Goal: Task Accomplishment & Management: Manage account settings

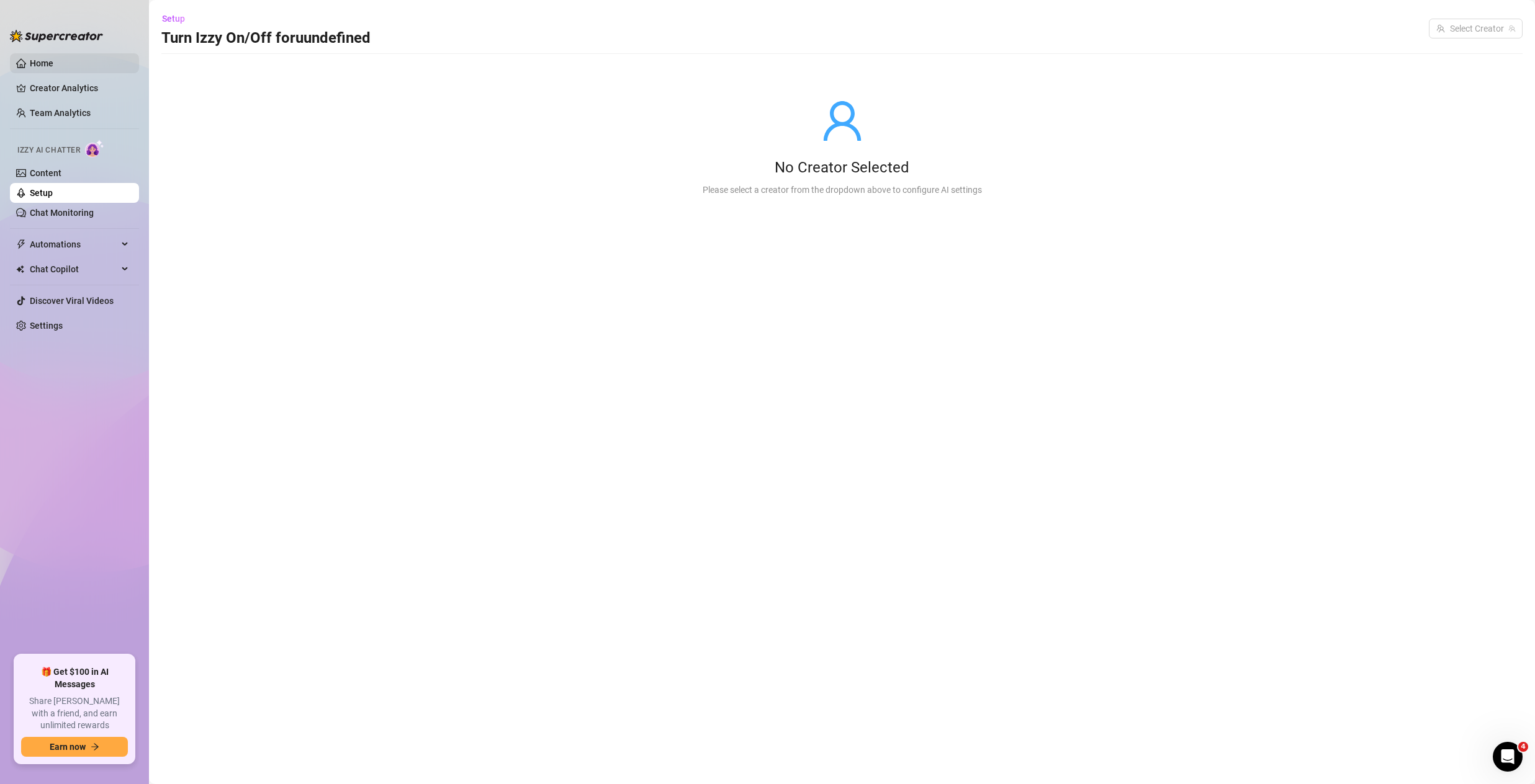
click at [41, 60] on link "Home" at bounding box center [41, 62] width 23 height 10
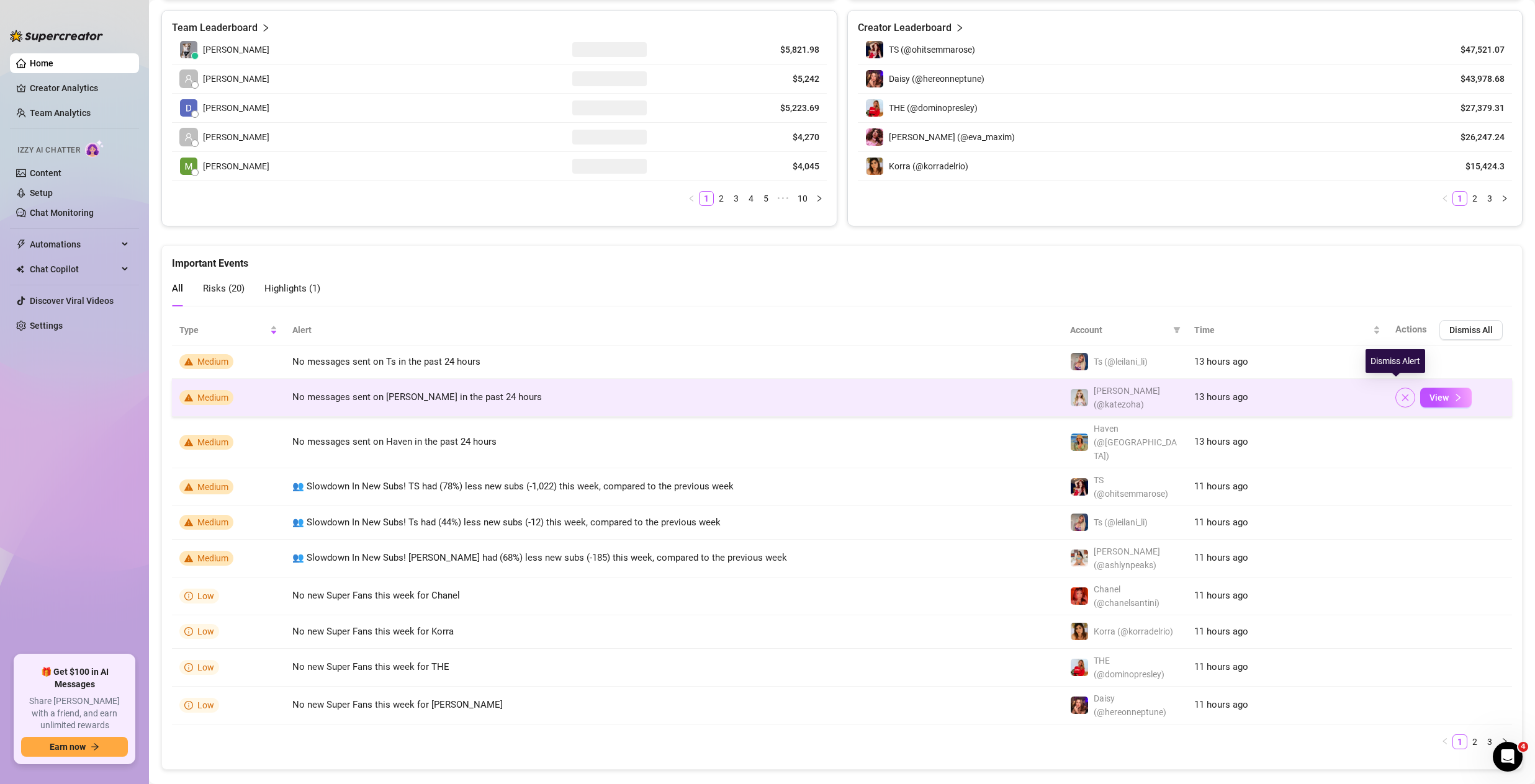
scroll to position [541, 0]
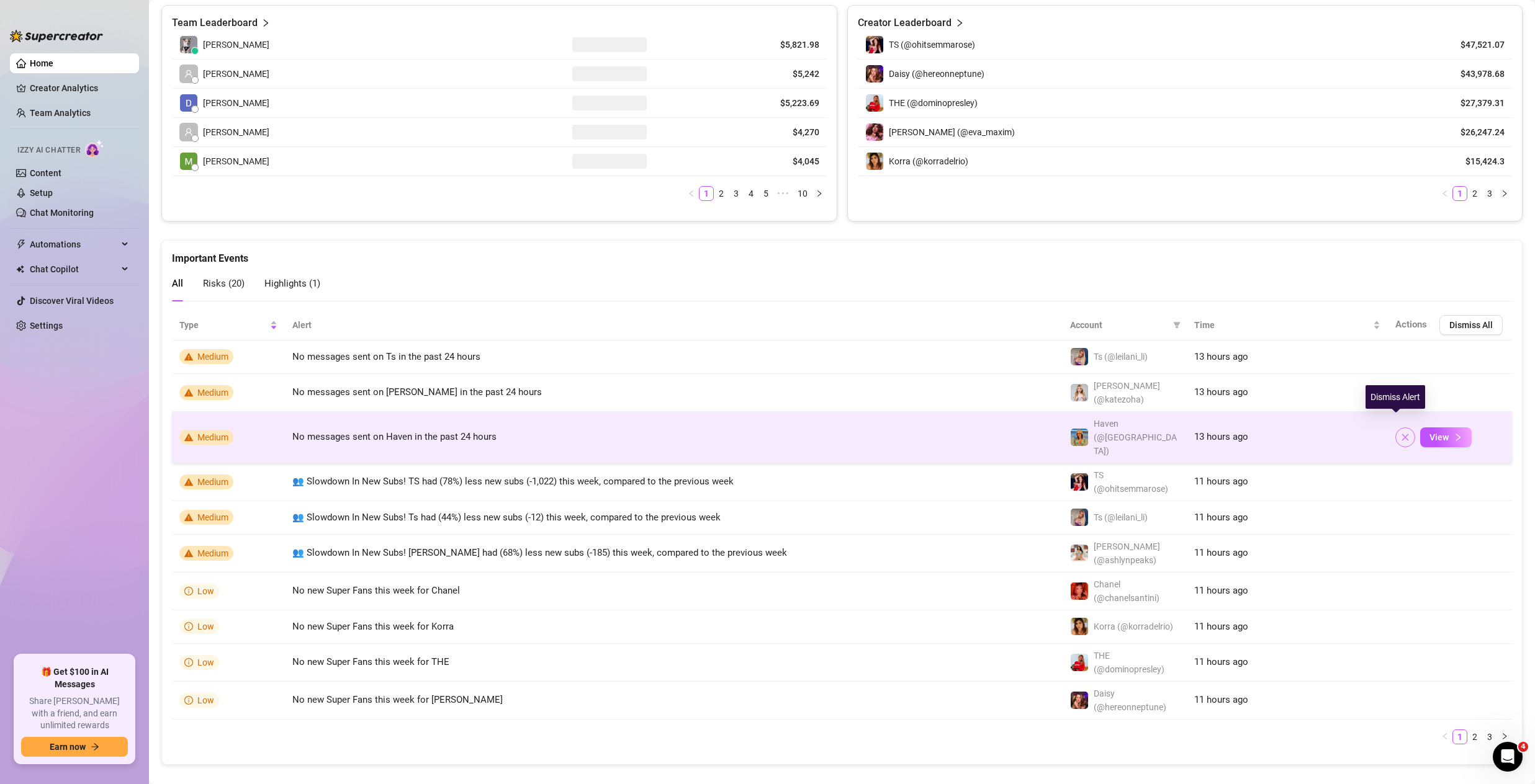
click at [1401, 433] on icon "close" at bounding box center [1405, 437] width 9 height 9
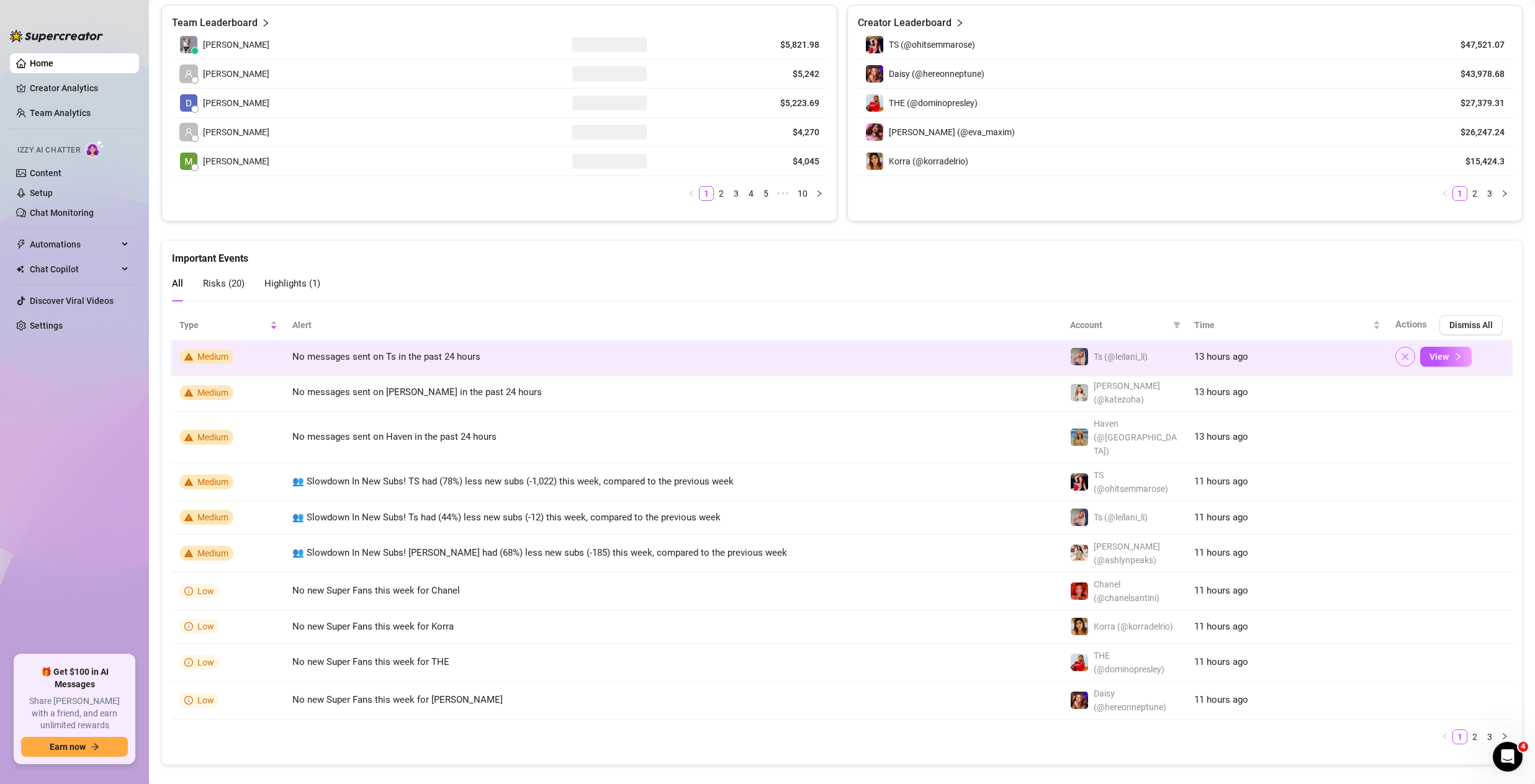
click at [1401, 360] on icon "close" at bounding box center [1405, 357] width 9 height 9
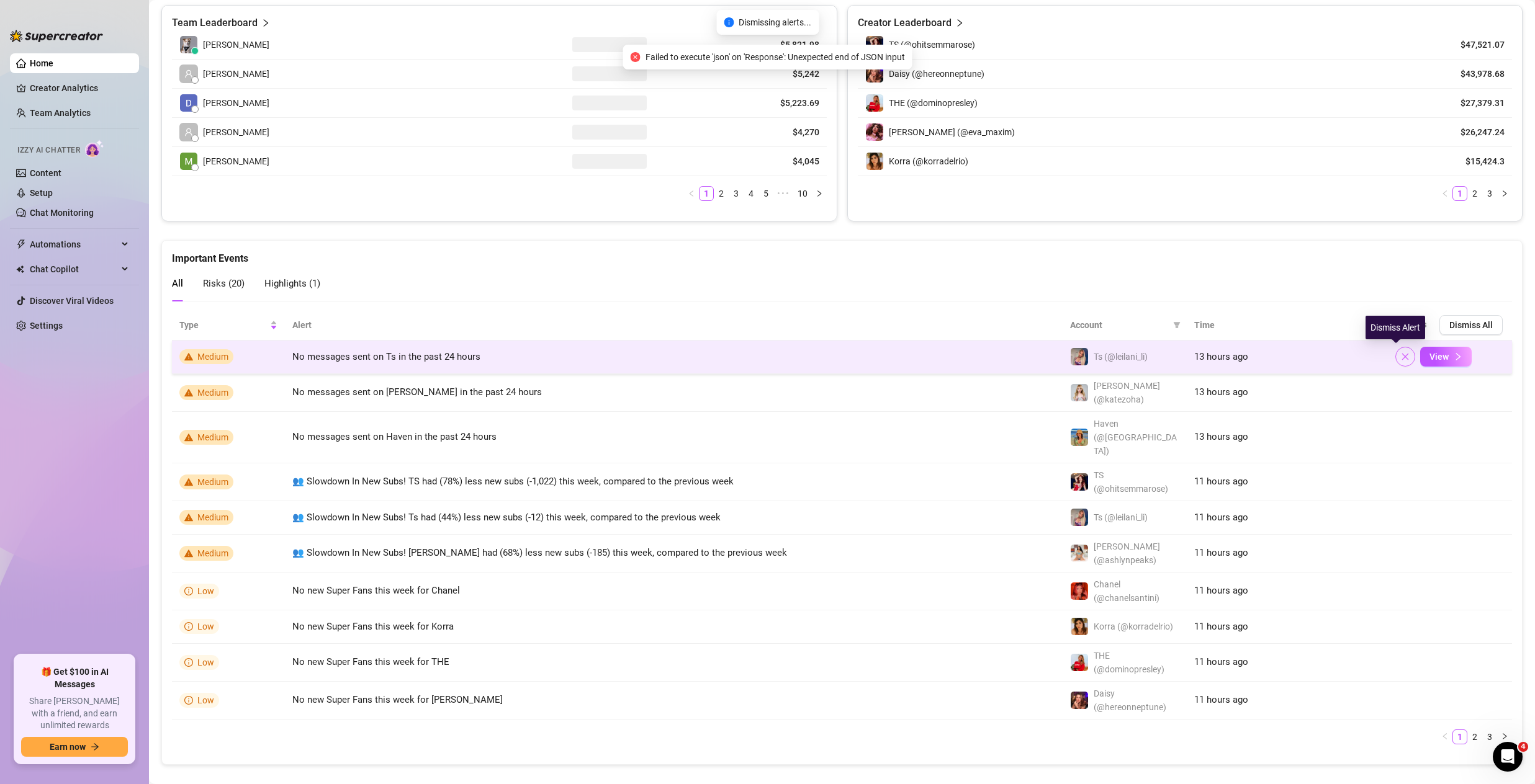
click at [1401, 360] on icon "close" at bounding box center [1405, 357] width 9 height 9
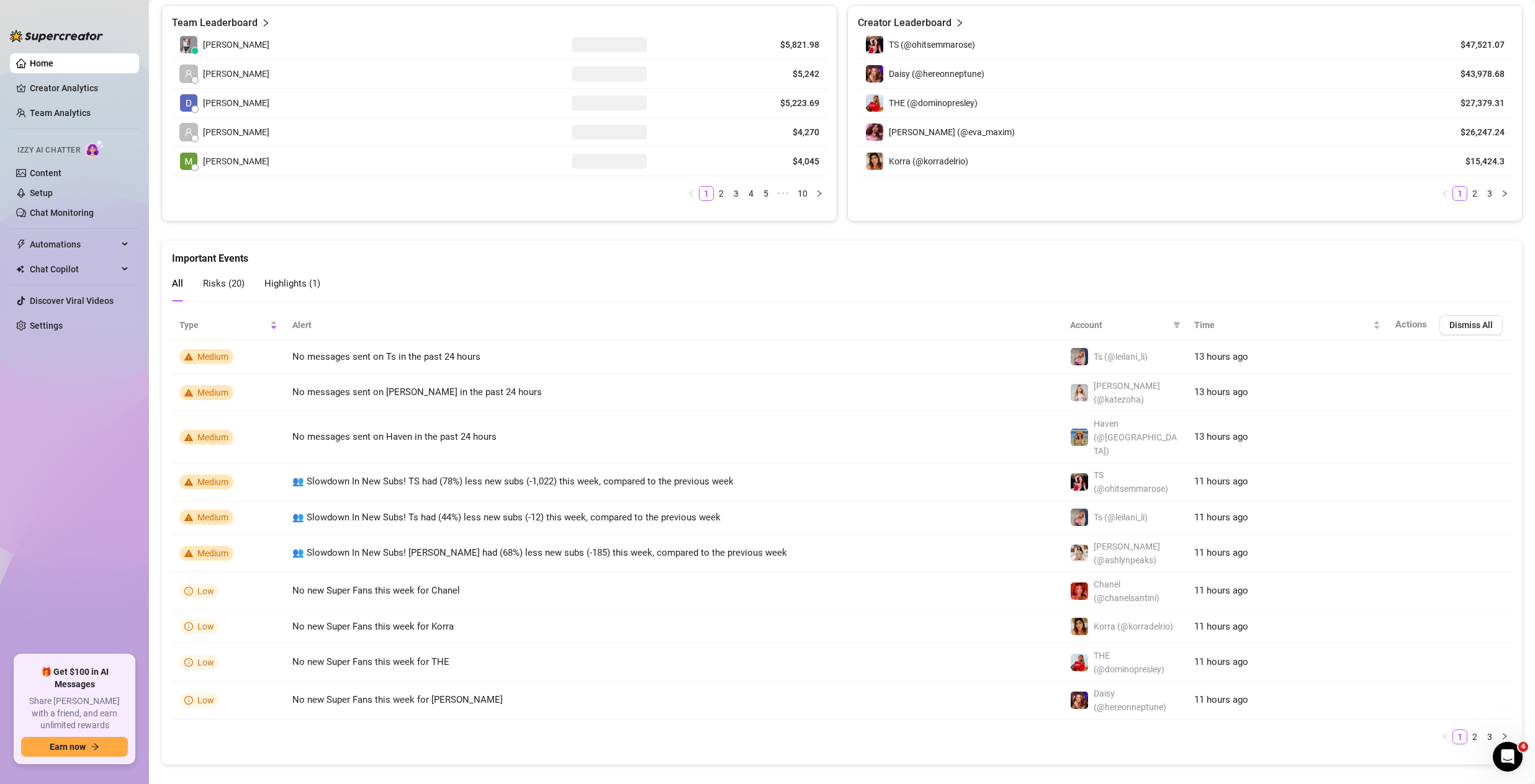
scroll to position [0, 0]
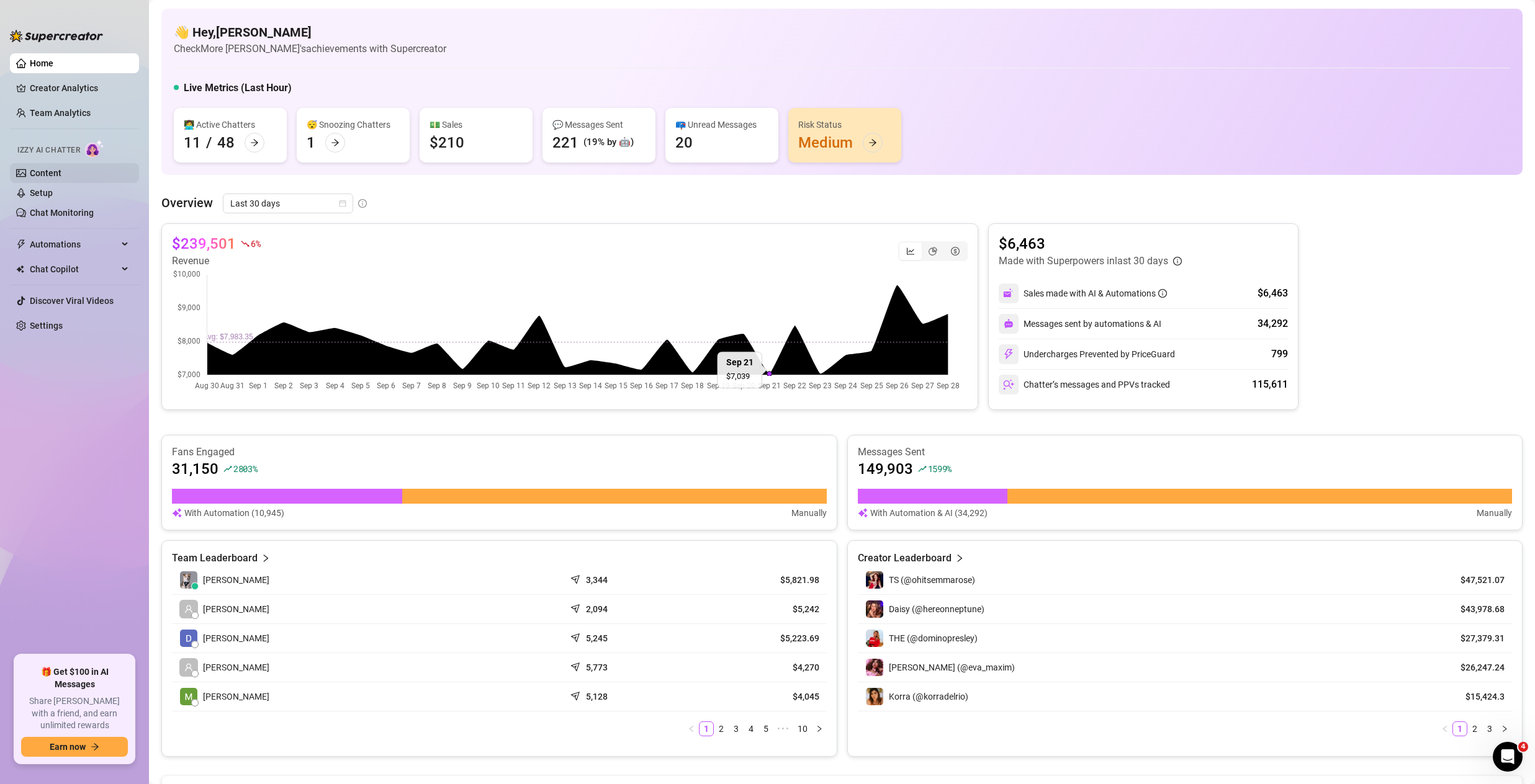
click at [39, 174] on link "Content" at bounding box center [45, 172] width 32 height 10
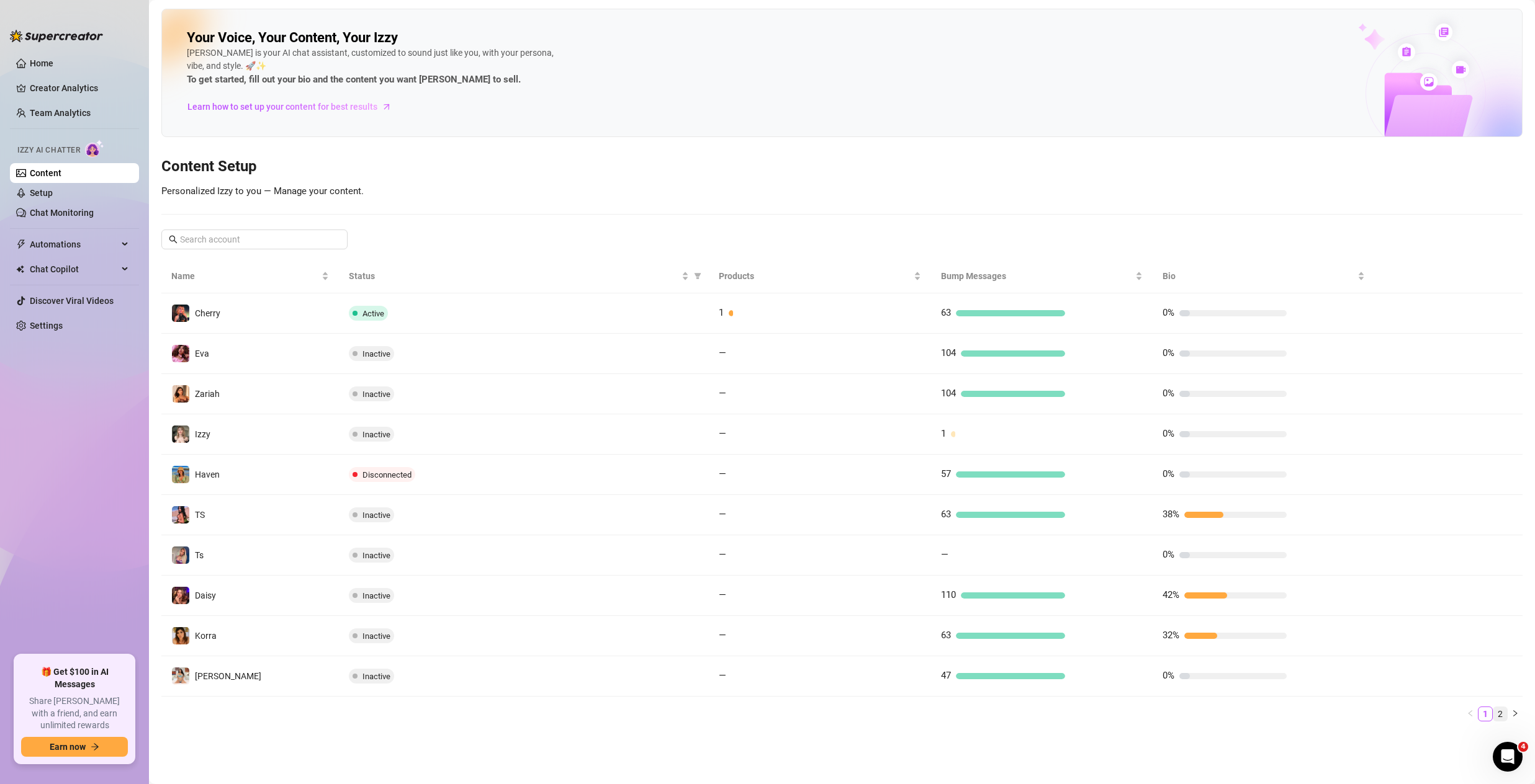
click at [1501, 716] on link "2" at bounding box center [1500, 714] width 14 height 14
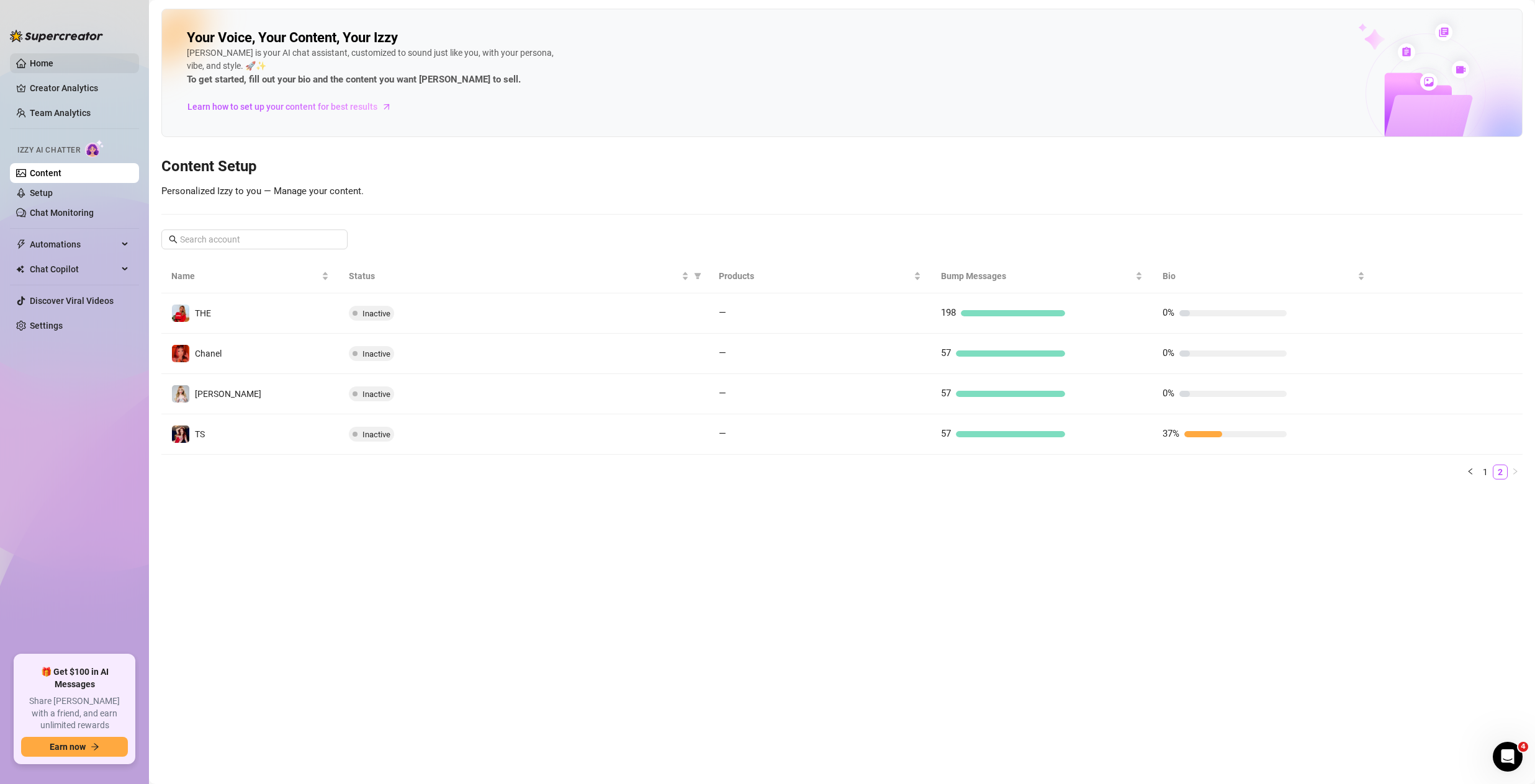
click at [45, 67] on link "Home" at bounding box center [41, 62] width 23 height 10
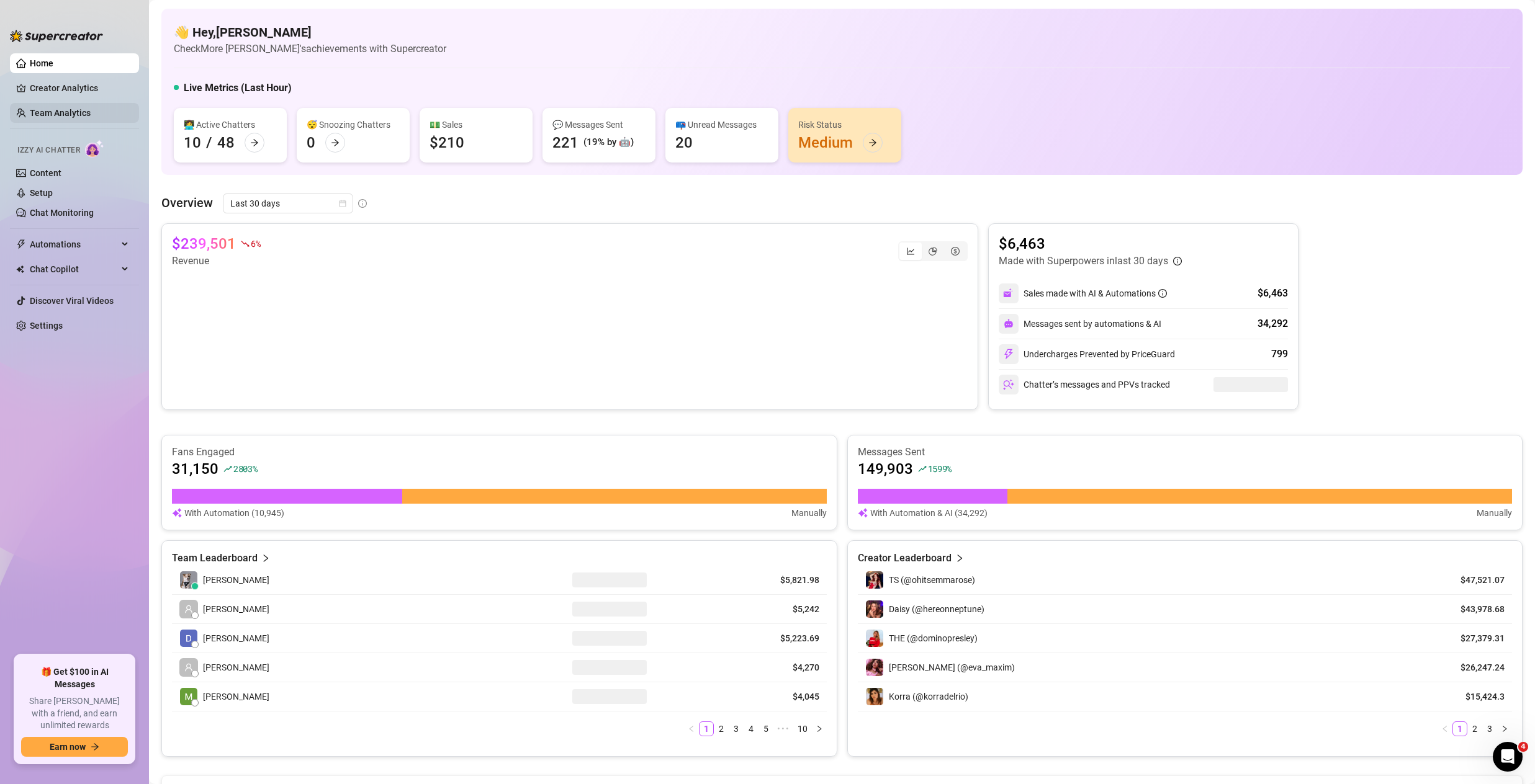
click at [73, 110] on link "Team Analytics" at bounding box center [60, 113] width 61 height 10
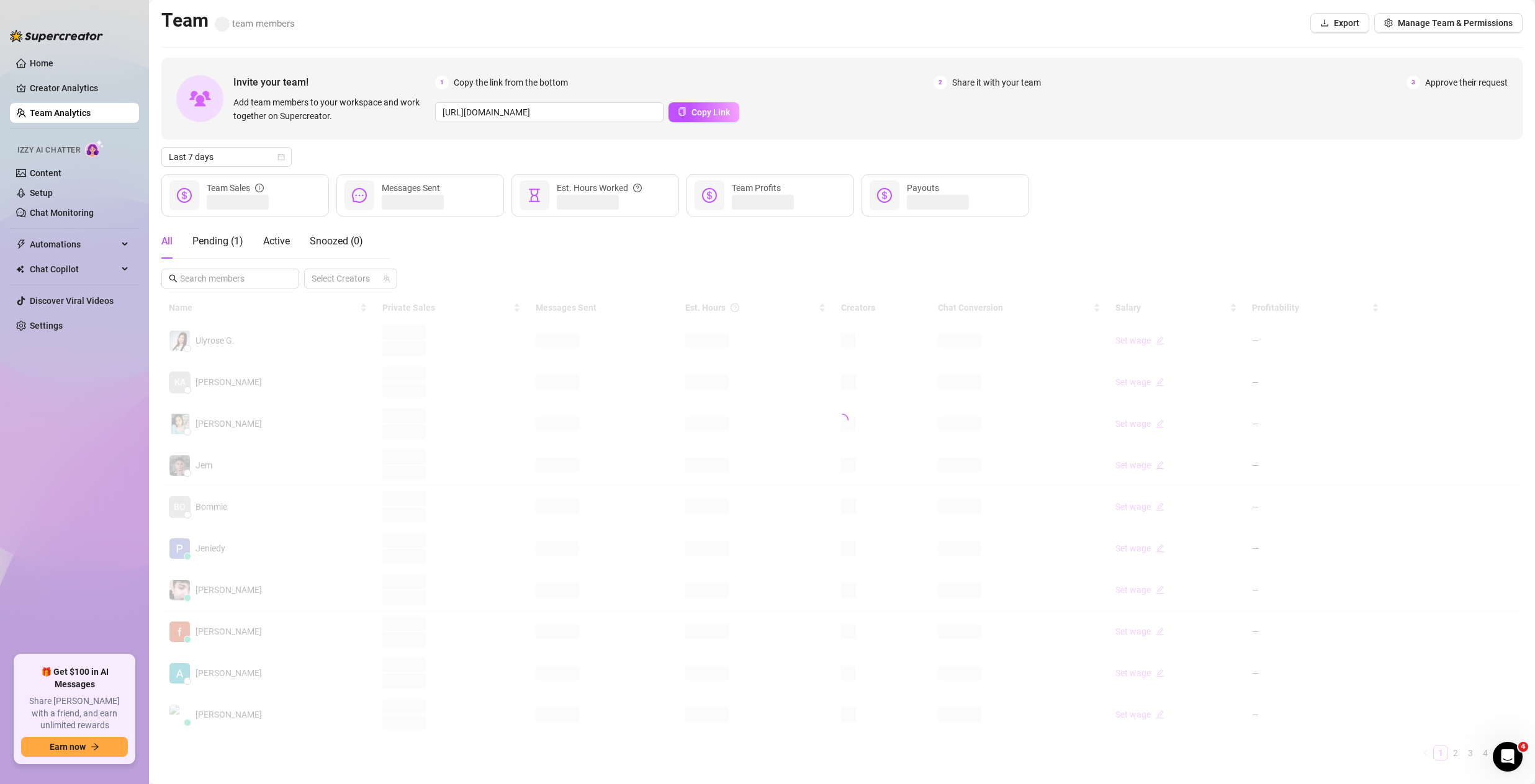
click at [456, 226] on div "All Pending ( 1 ) Active Snoozed ( 0 ) Select Creators" at bounding box center [842, 256] width 1361 height 64
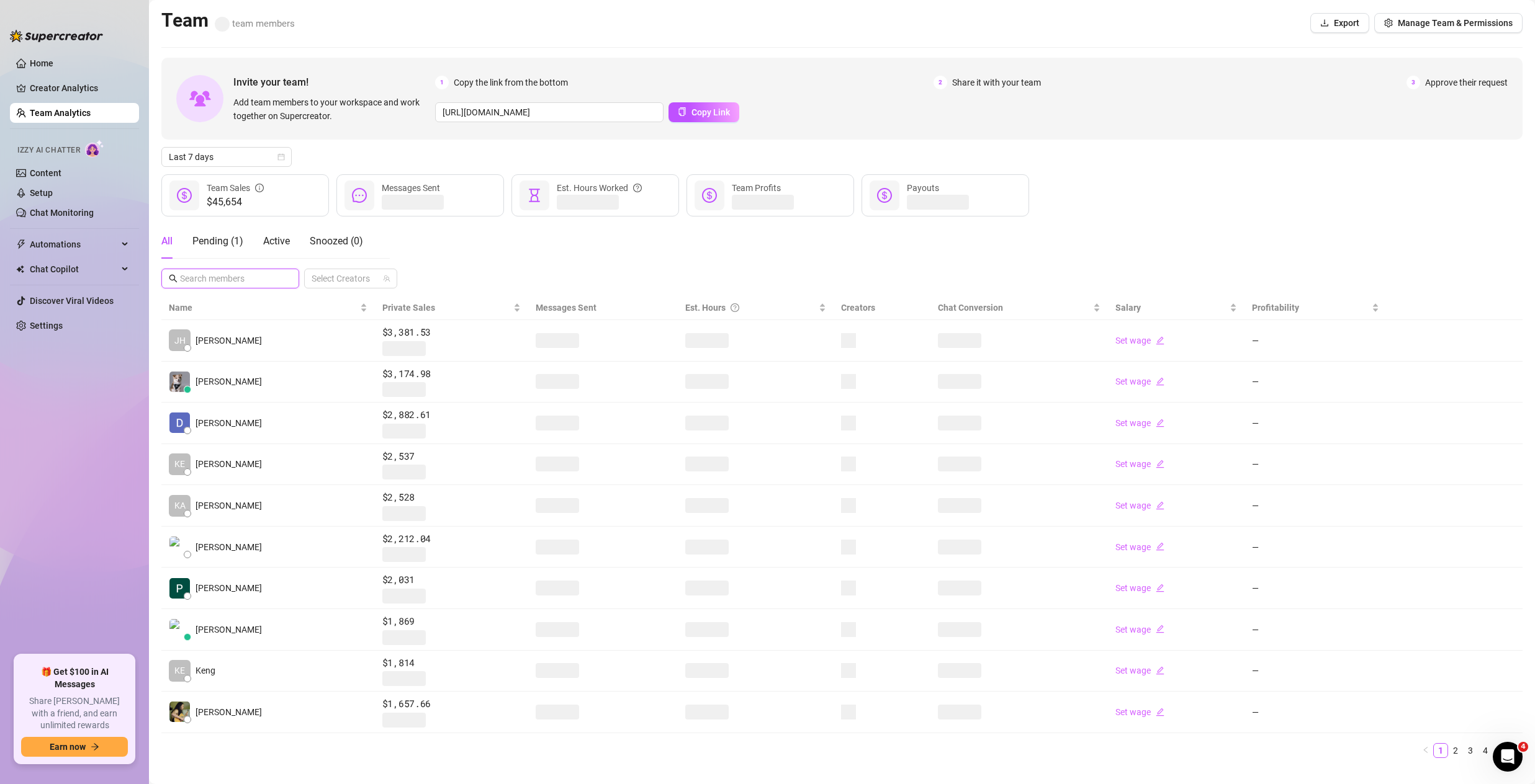
click at [264, 277] on input "text" at bounding box center [231, 279] width 101 height 14
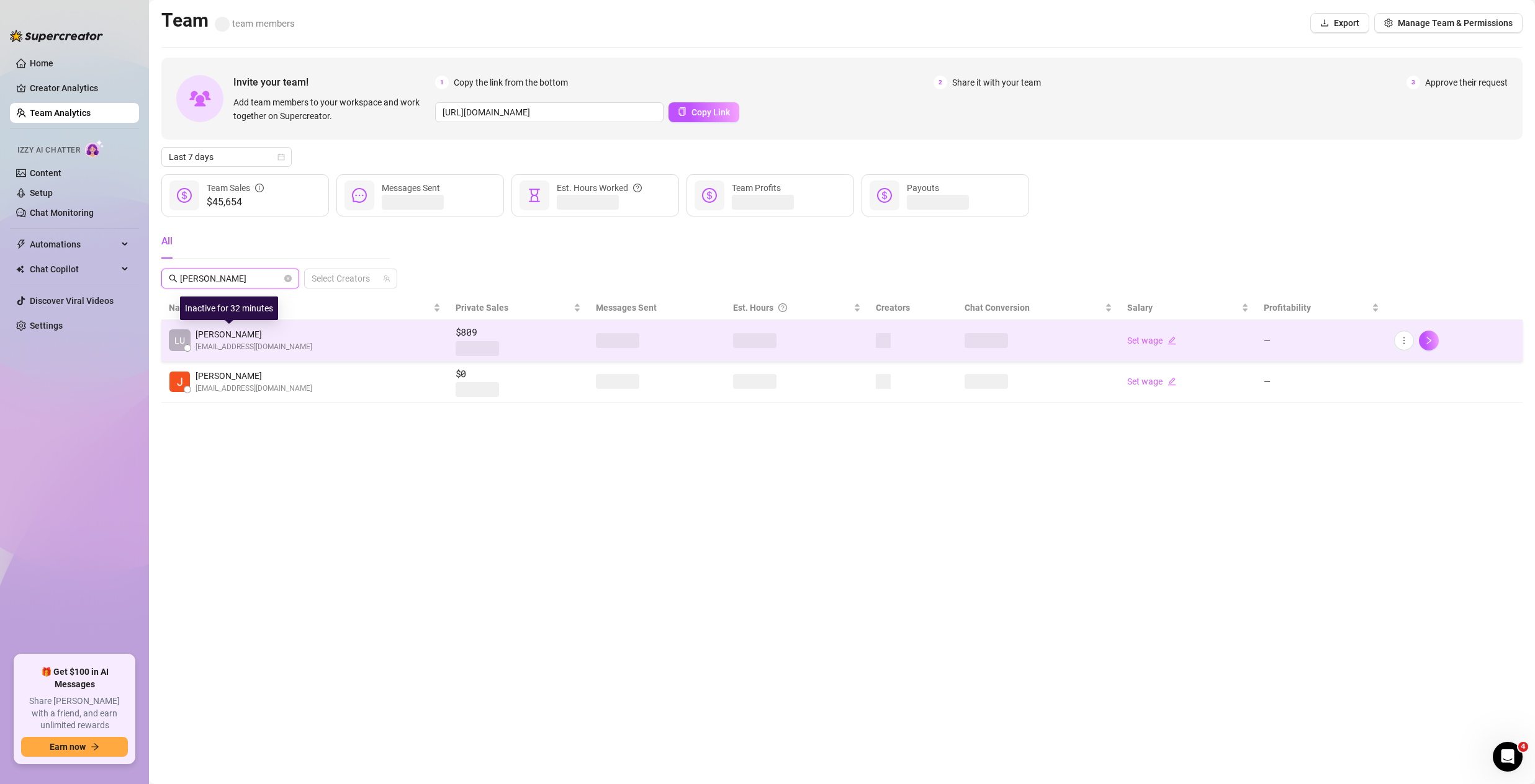
type input "[PERSON_NAME]"
click at [302, 344] on td "[PERSON_NAME] [EMAIL_ADDRESS][DOMAIN_NAME]" at bounding box center [304, 341] width 287 height 42
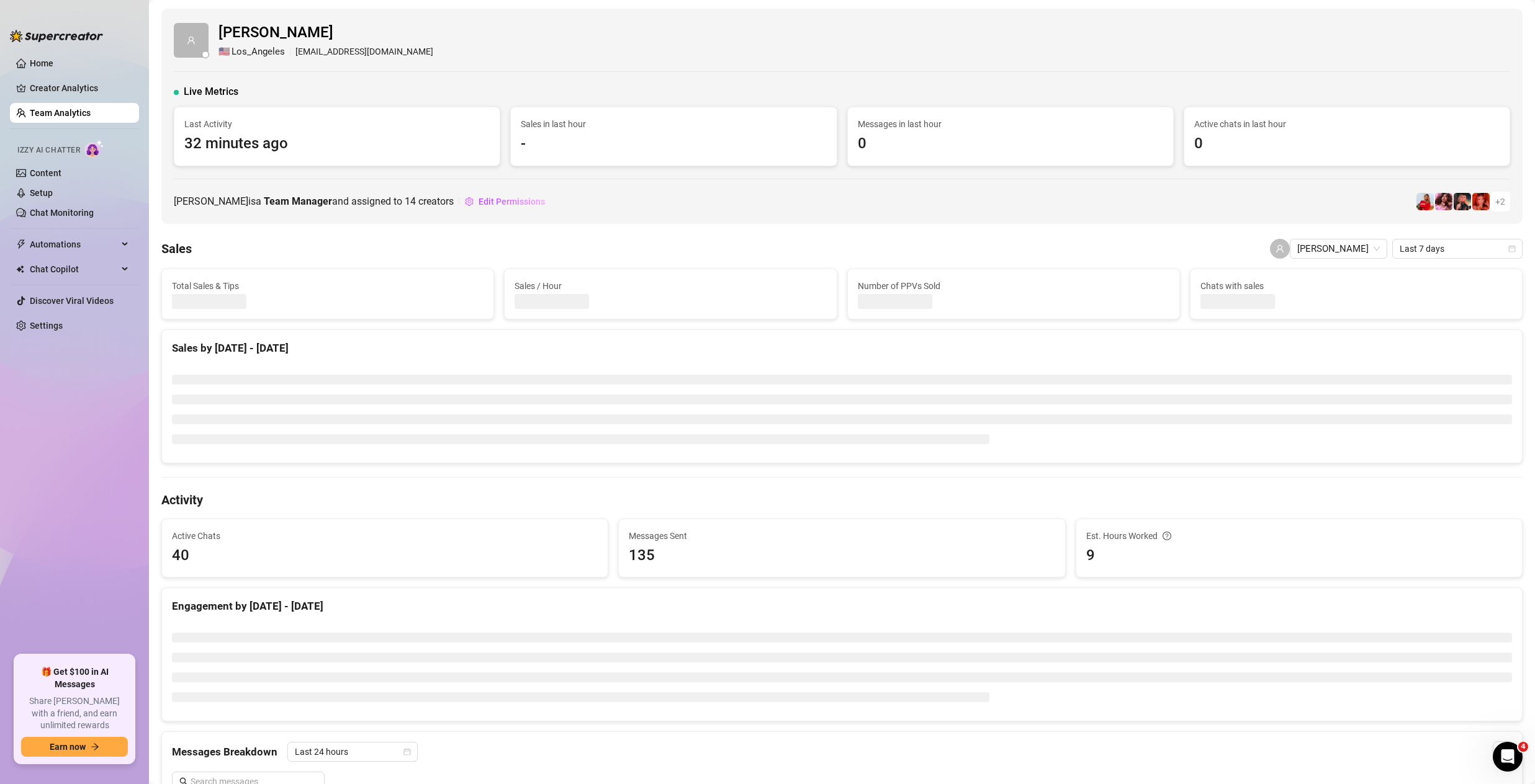
click at [1495, 202] on span "+ 2" at bounding box center [1499, 202] width 10 height 14
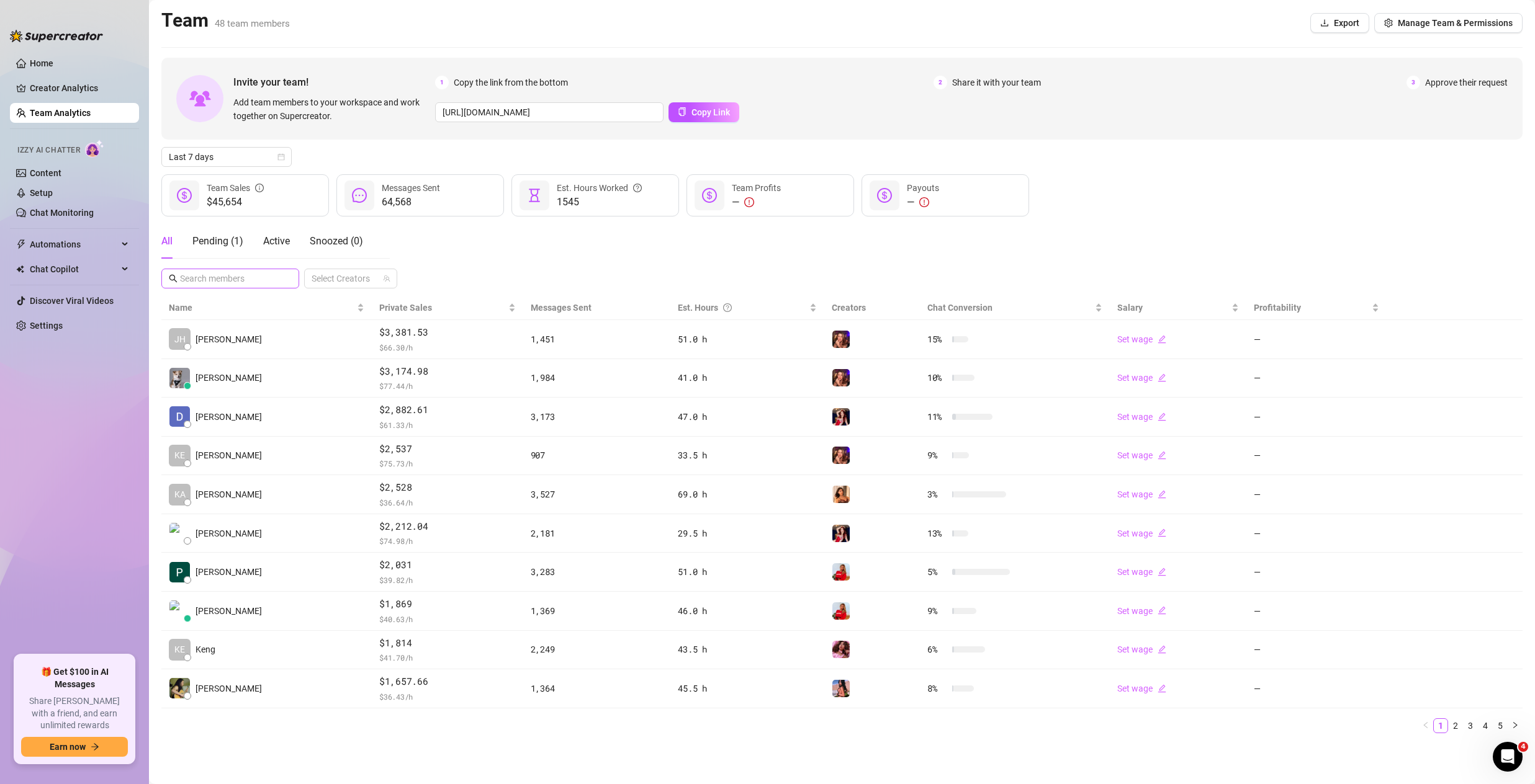
click at [256, 269] on span at bounding box center [230, 278] width 138 height 20
click at [219, 244] on div "Pending ( 1 )" at bounding box center [218, 241] width 51 height 15
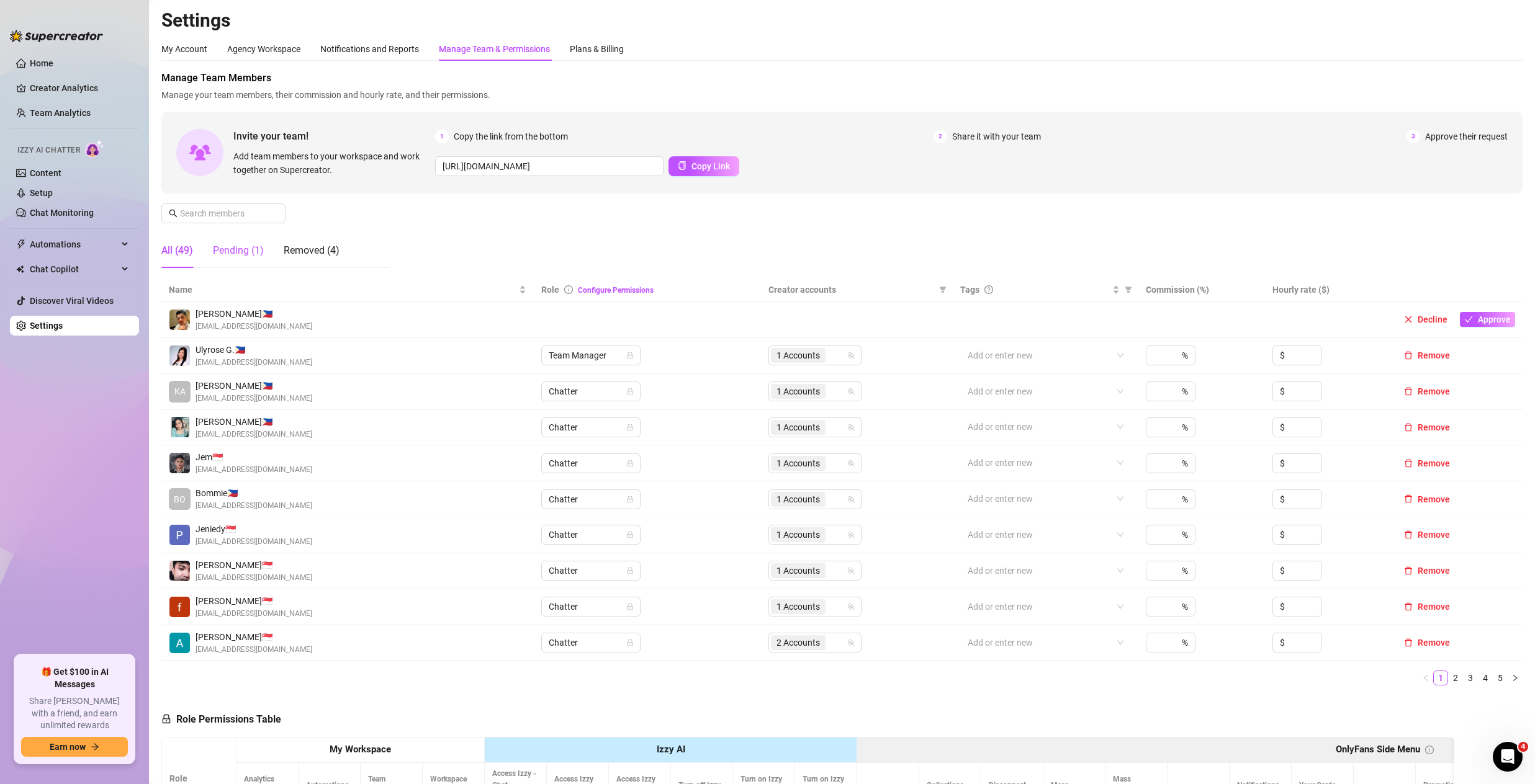
click at [226, 254] on div "Pending (1)" at bounding box center [238, 250] width 51 height 15
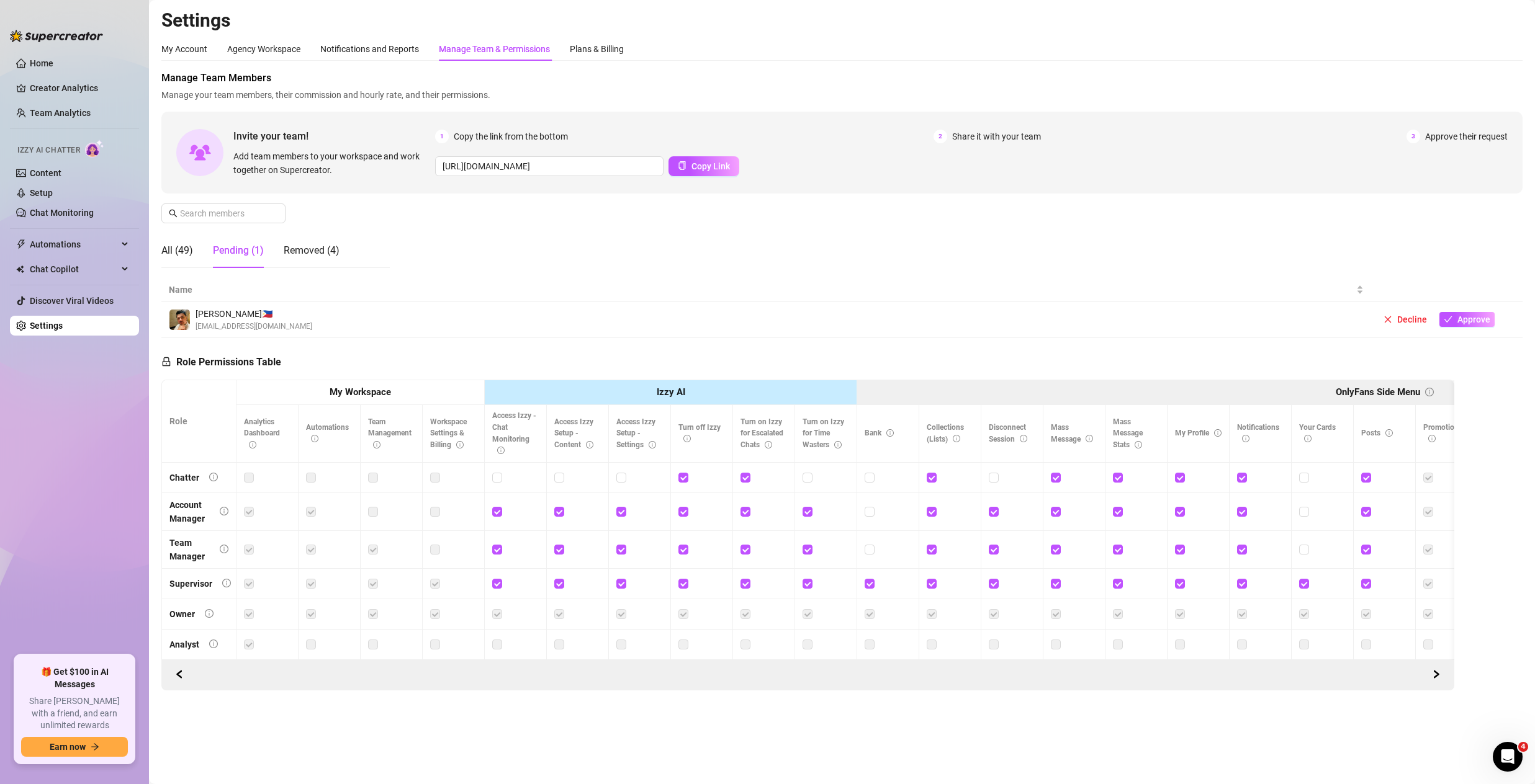
click at [263, 316] on span "[PERSON_NAME] 🇵🇭" at bounding box center [254, 314] width 117 height 14
click at [179, 321] on img at bounding box center [179, 320] width 21 height 21
click at [1460, 321] on span "Approve" at bounding box center [1473, 319] width 33 height 10
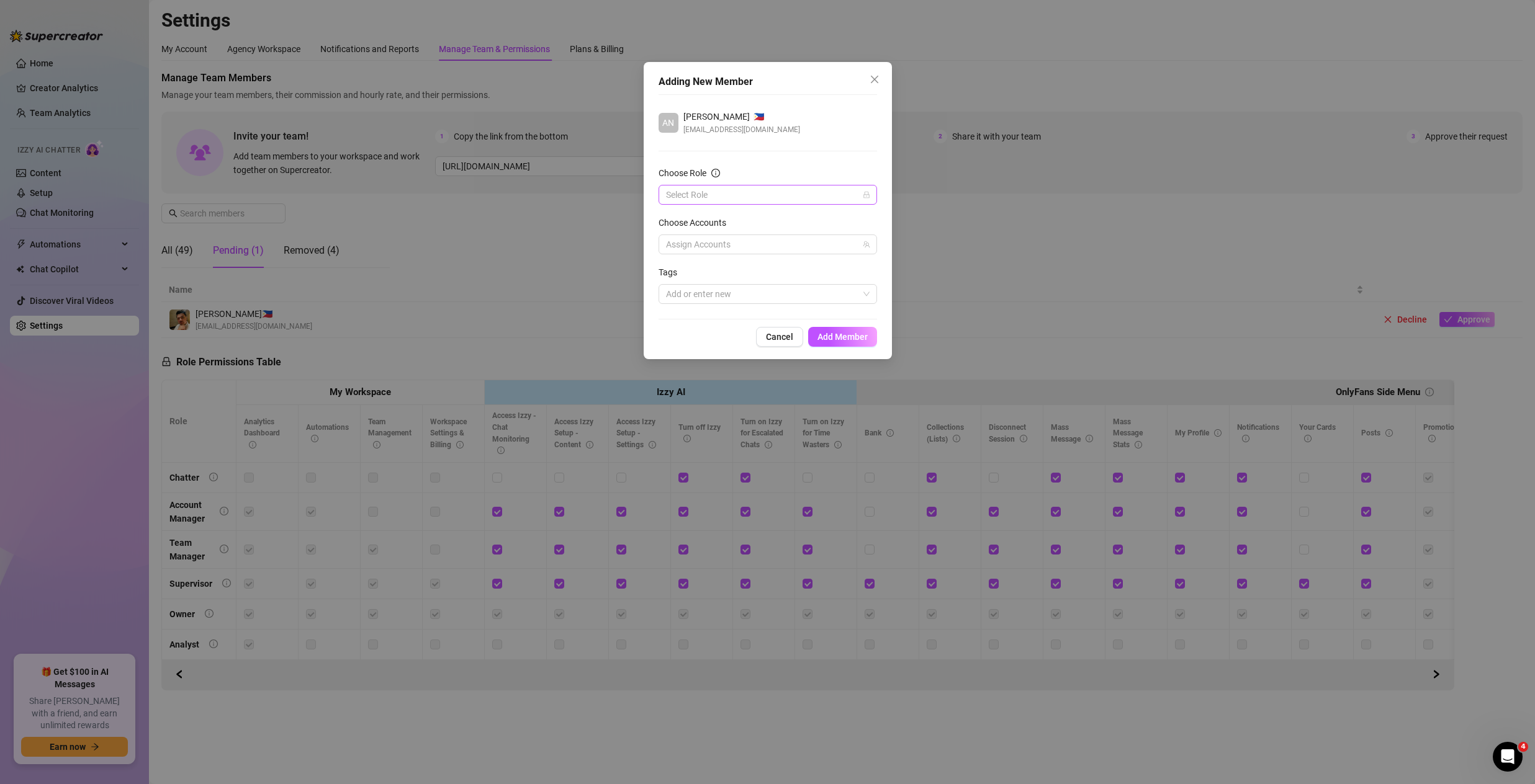
click at [694, 193] on input "Choose Role" at bounding box center [762, 194] width 192 height 18
click at [693, 217] on div "Chatter" at bounding box center [767, 220] width 198 height 14
click at [711, 243] on div at bounding box center [761, 244] width 200 height 17
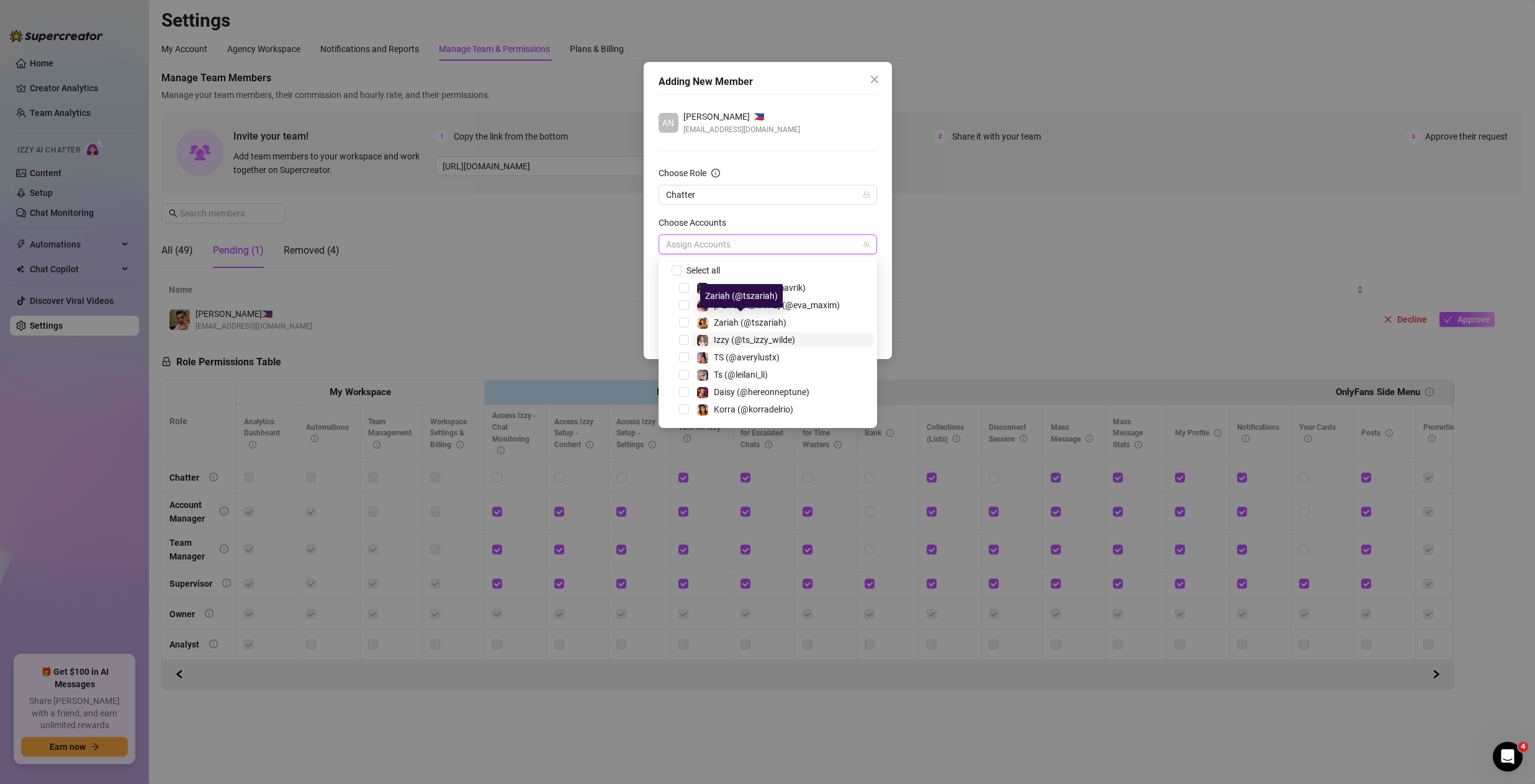
click at [721, 338] on span "Izzy (@ts_izzy_wilde)" at bounding box center [755, 340] width 81 height 10
click at [844, 129] on div "AN [PERSON_NAME] 🇵🇭 [PERSON_NAME][EMAIL_ADDRESS][DOMAIN_NAME]" at bounding box center [768, 123] width 218 height 26
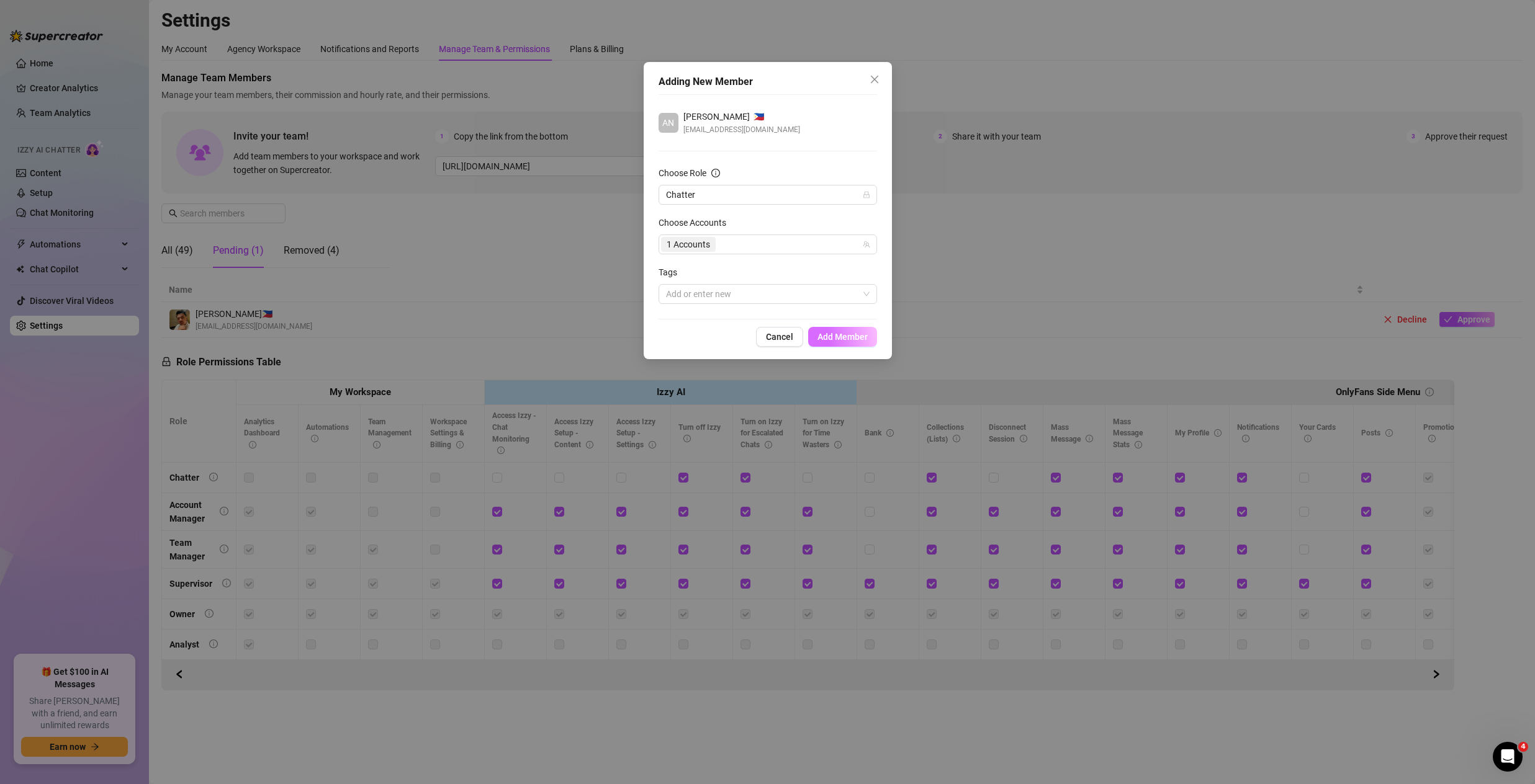
click at [841, 333] on span "Add Member" at bounding box center [842, 336] width 50 height 10
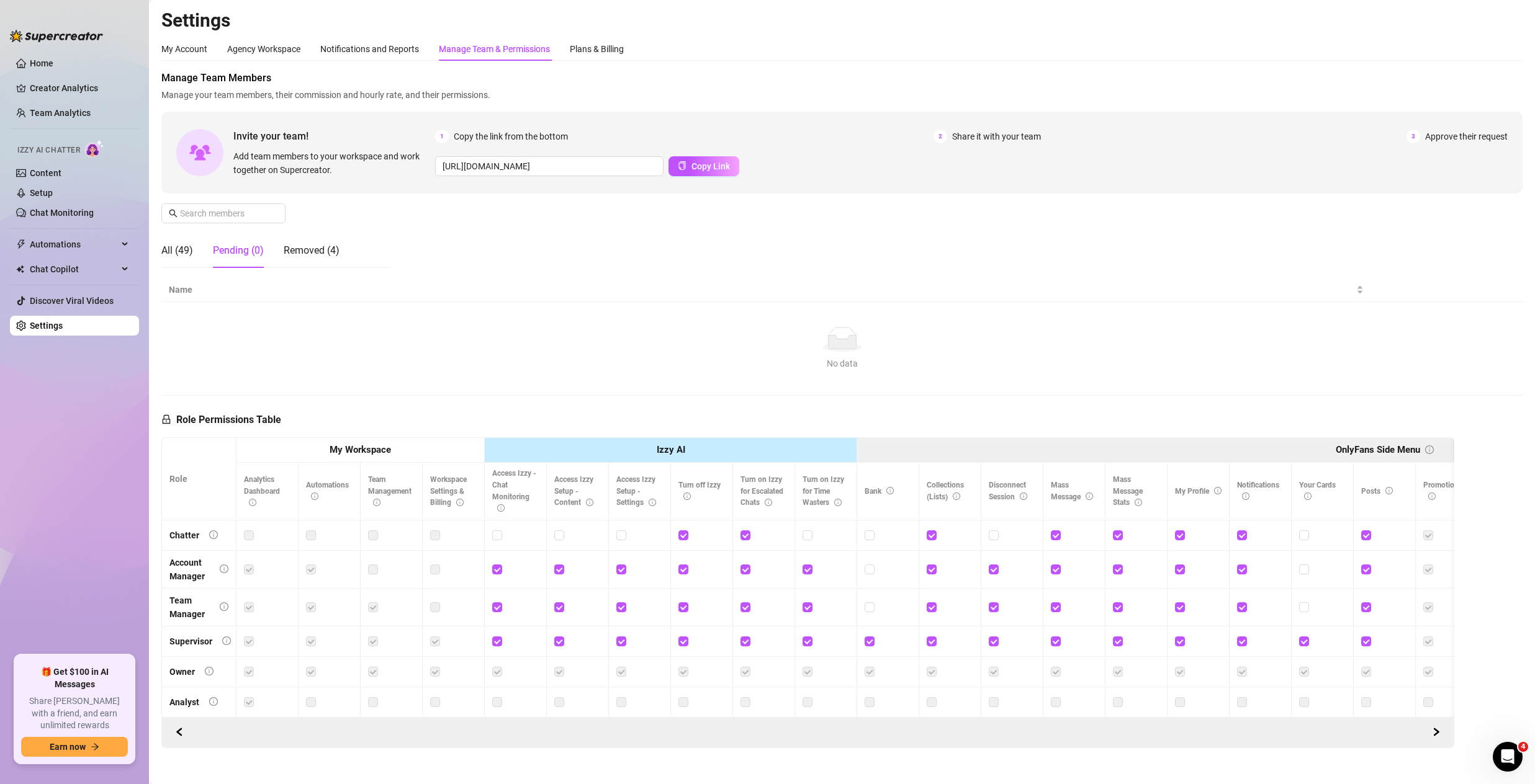
scroll to position [25, 0]
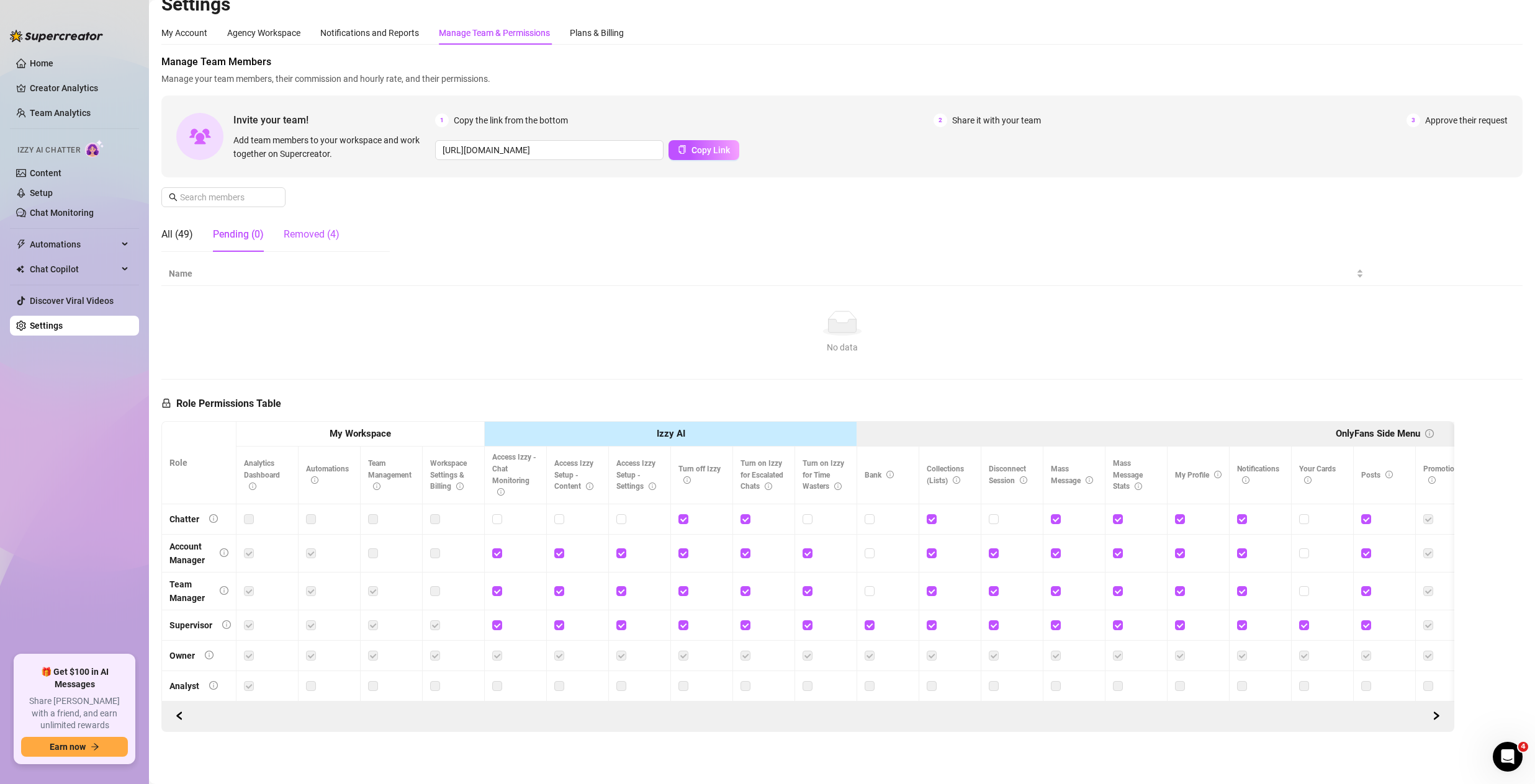
click at [288, 227] on div "Removed (4)" at bounding box center [311, 234] width 55 height 15
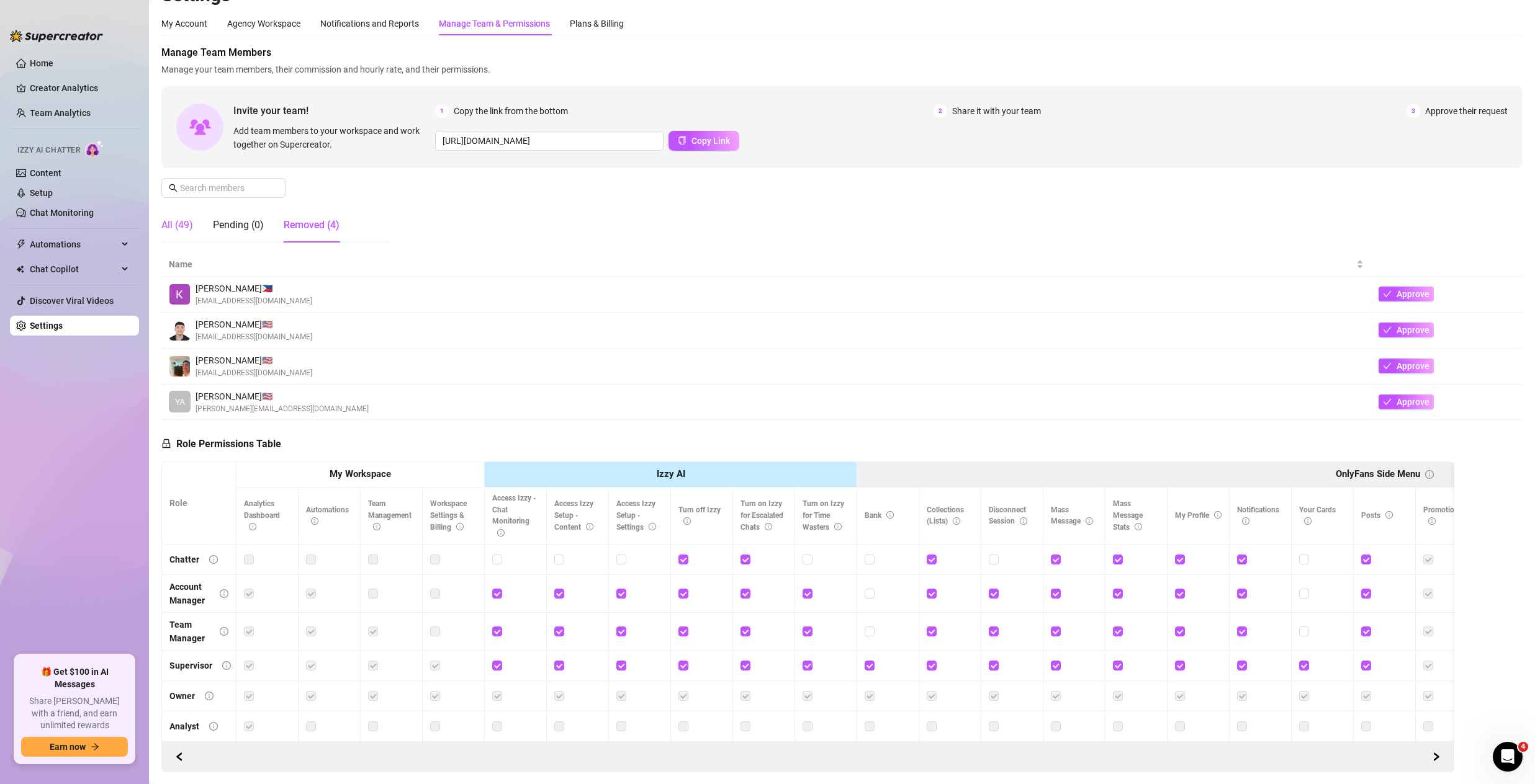
click at [173, 225] on div "All (49)" at bounding box center [177, 224] width 32 height 15
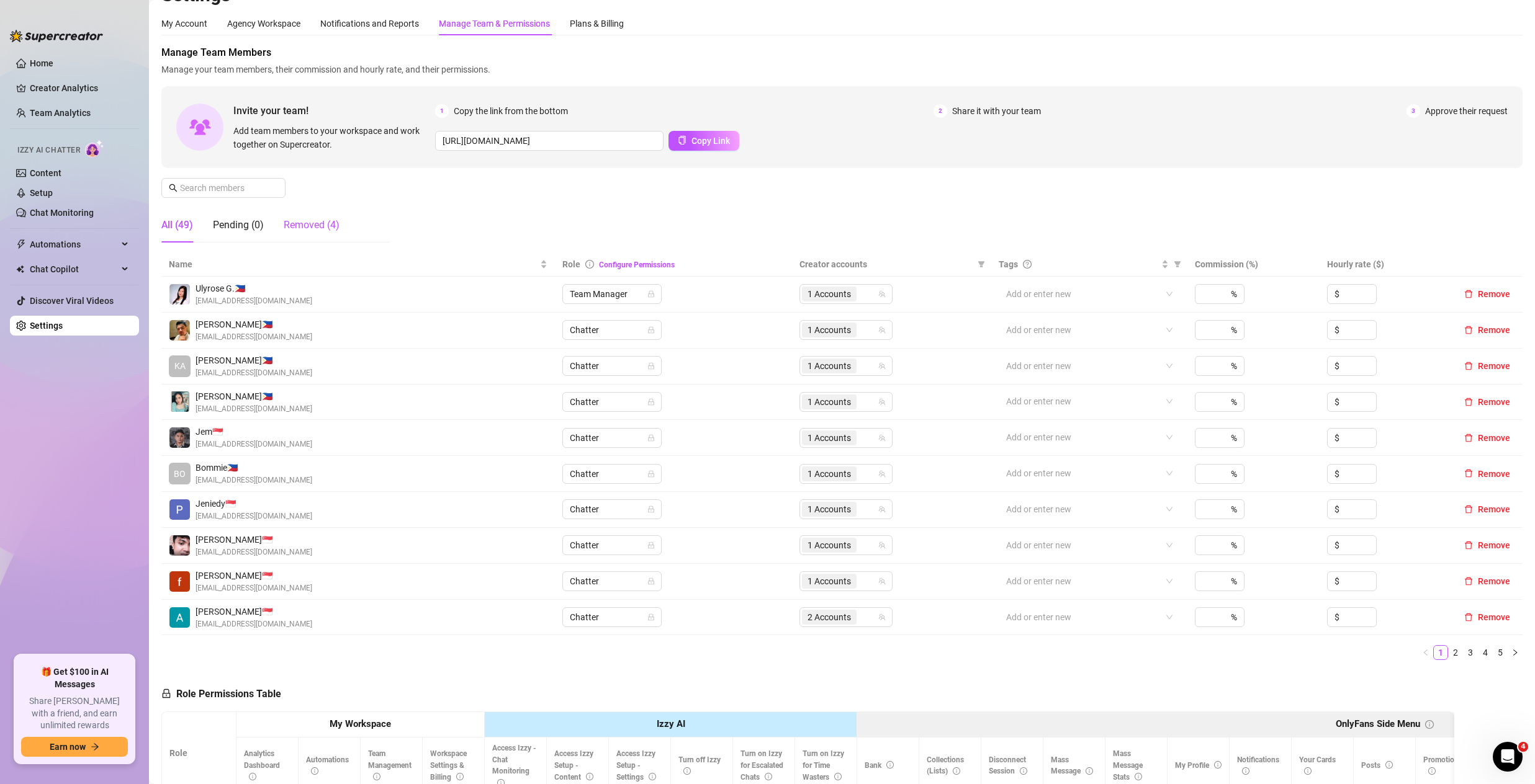
click at [305, 225] on div "Removed (4)" at bounding box center [311, 224] width 55 height 15
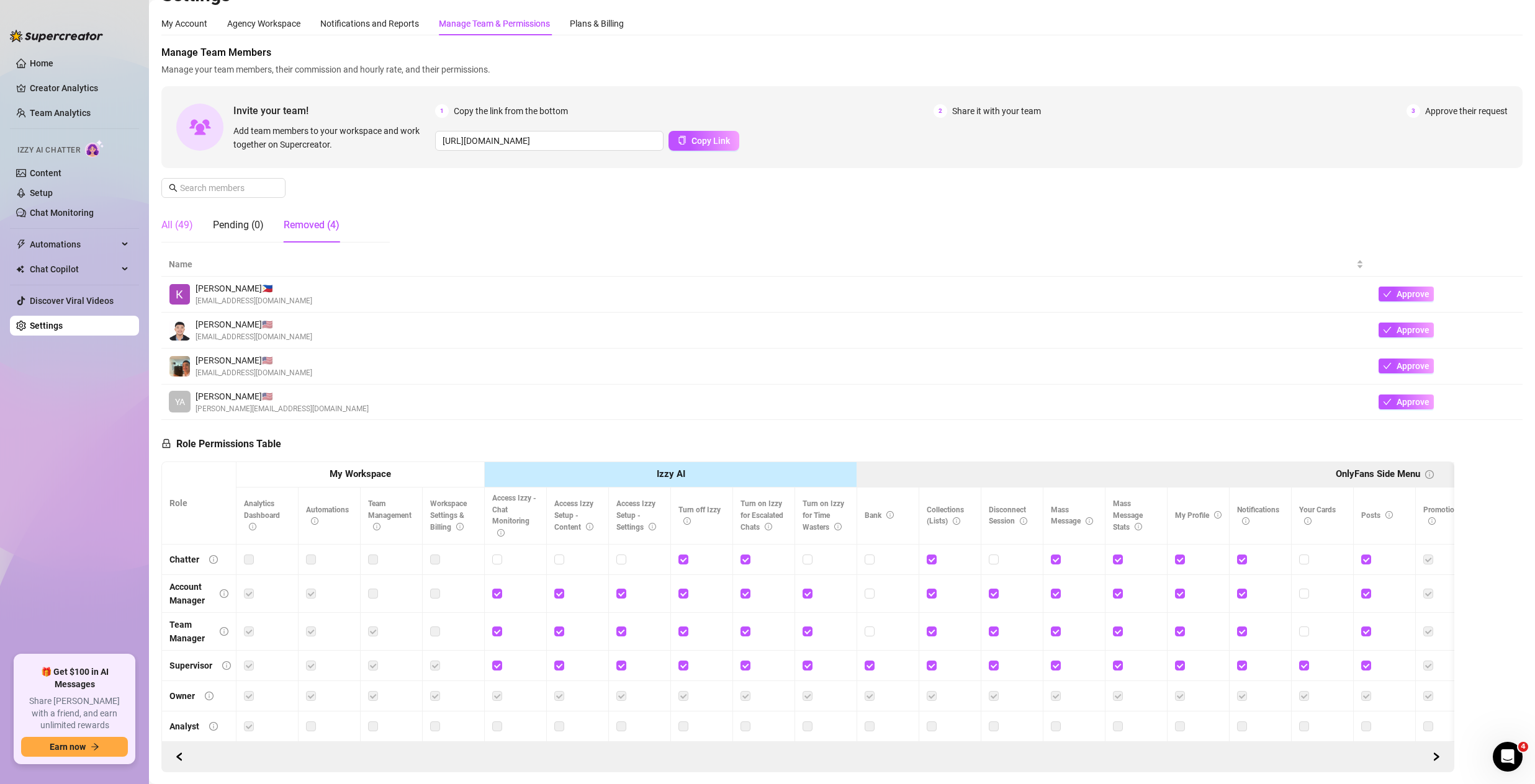
click at [182, 215] on div "All (49)" at bounding box center [177, 225] width 32 height 35
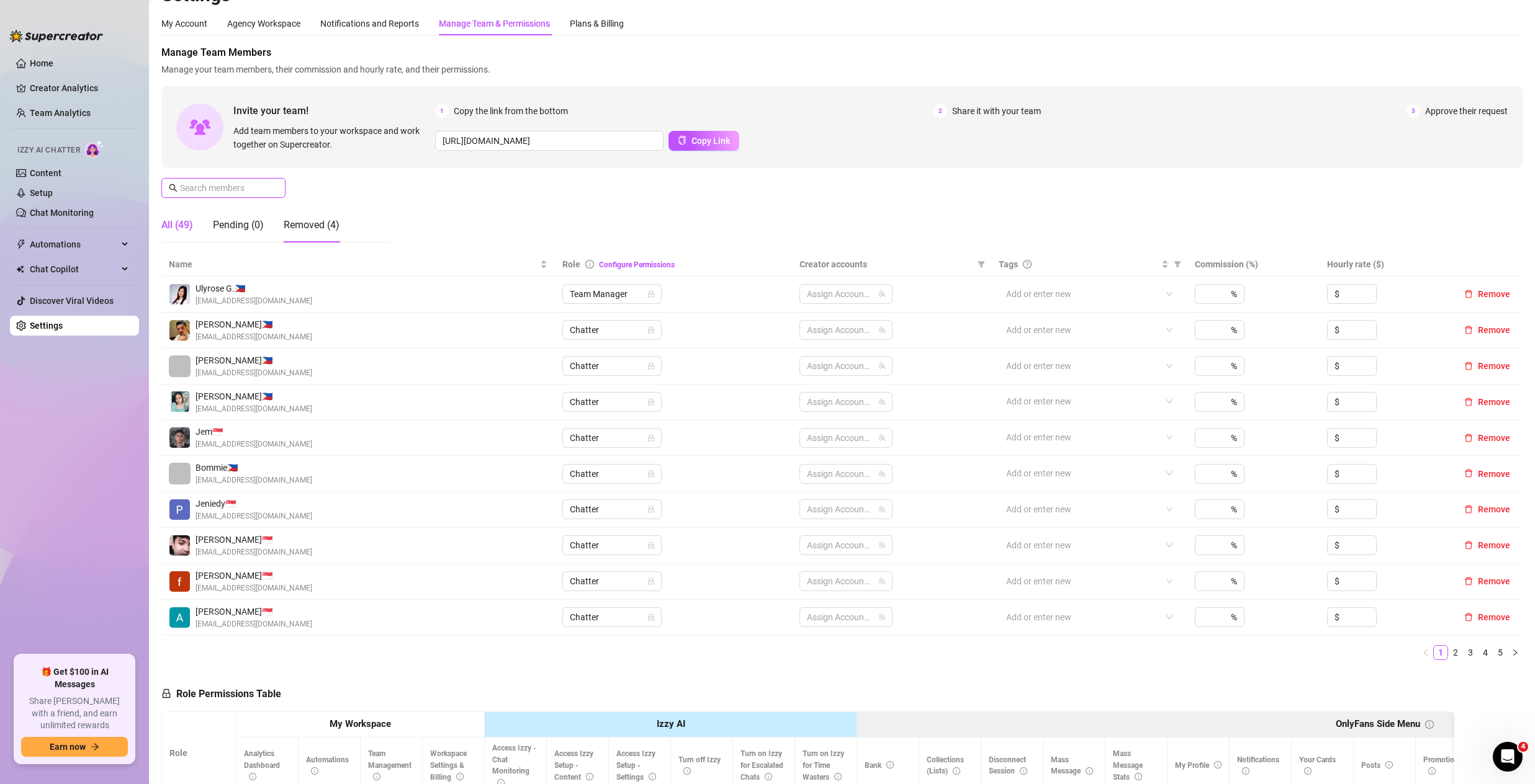
click at [195, 190] on input "text" at bounding box center [224, 188] width 88 height 14
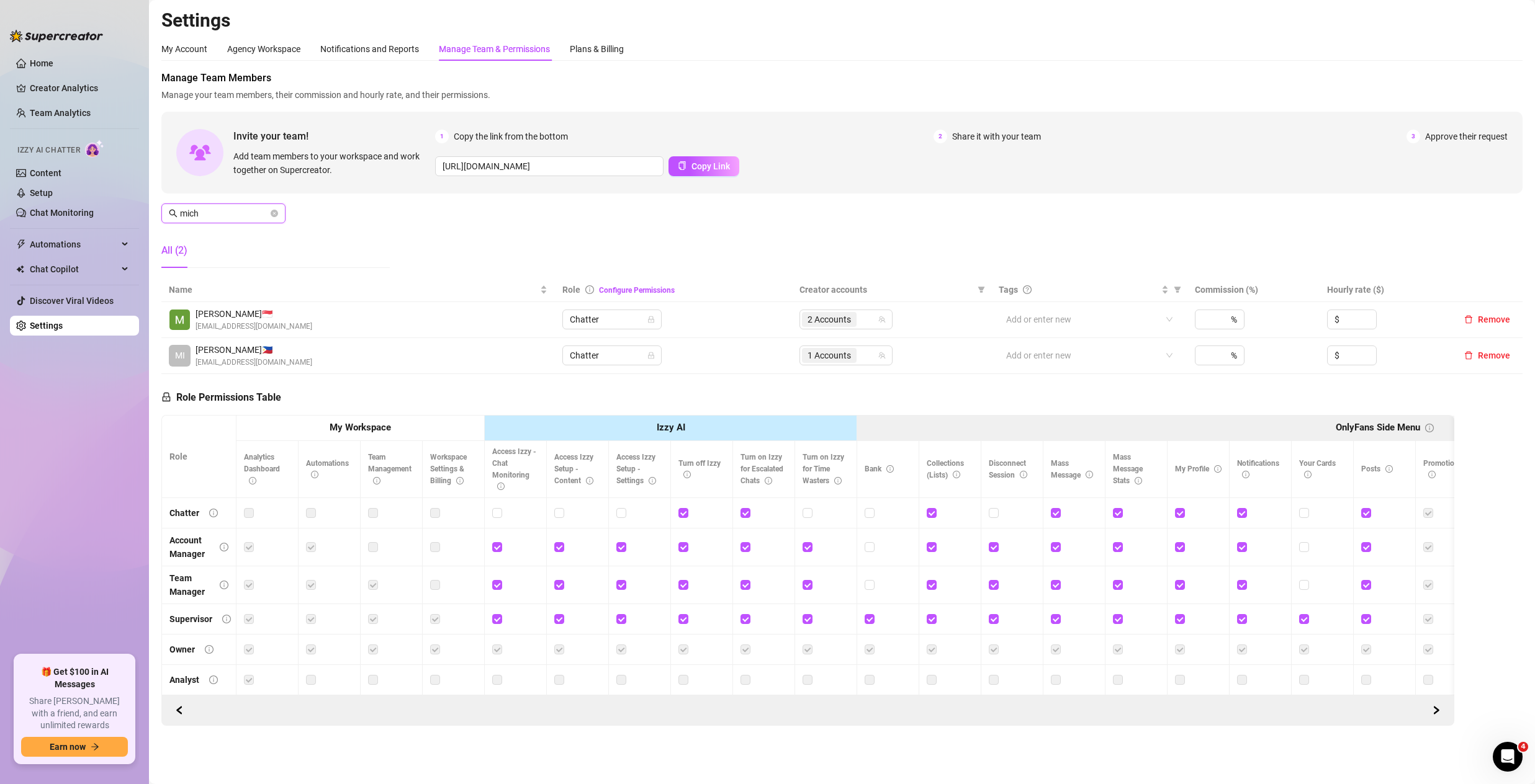
scroll to position [3, 0]
click at [1496, 355] on span "Remove" at bounding box center [1493, 355] width 32 height 10
click at [205, 215] on input "mich" at bounding box center [224, 213] width 88 height 14
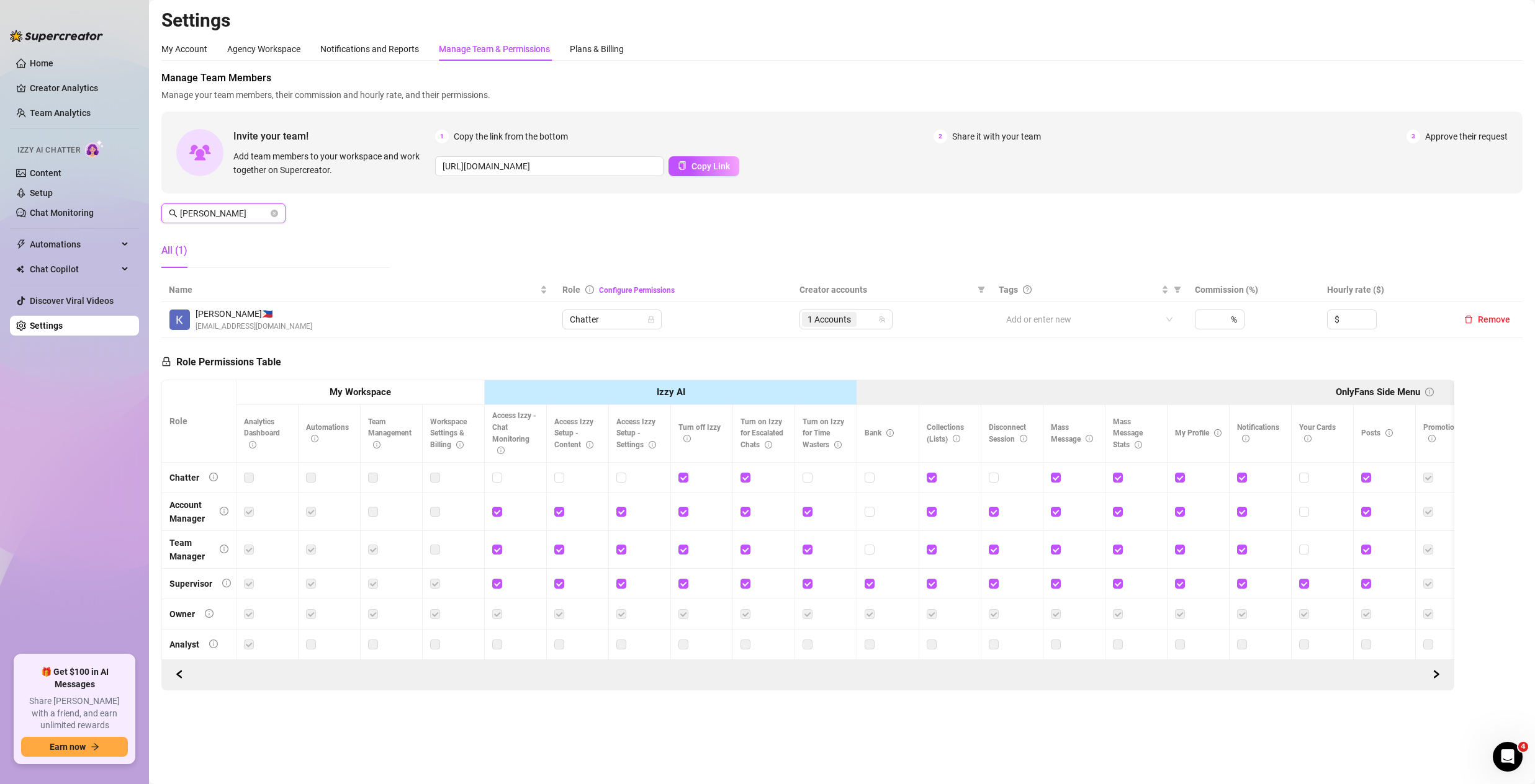
scroll to position [0, 0]
type input "[PERSON_NAME]"
click at [1502, 321] on span "Remove" at bounding box center [1493, 319] width 32 height 10
click at [278, 214] on span "[PERSON_NAME]" at bounding box center [223, 213] width 124 height 20
click at [277, 214] on icon "close-circle" at bounding box center [274, 213] width 8 height 8
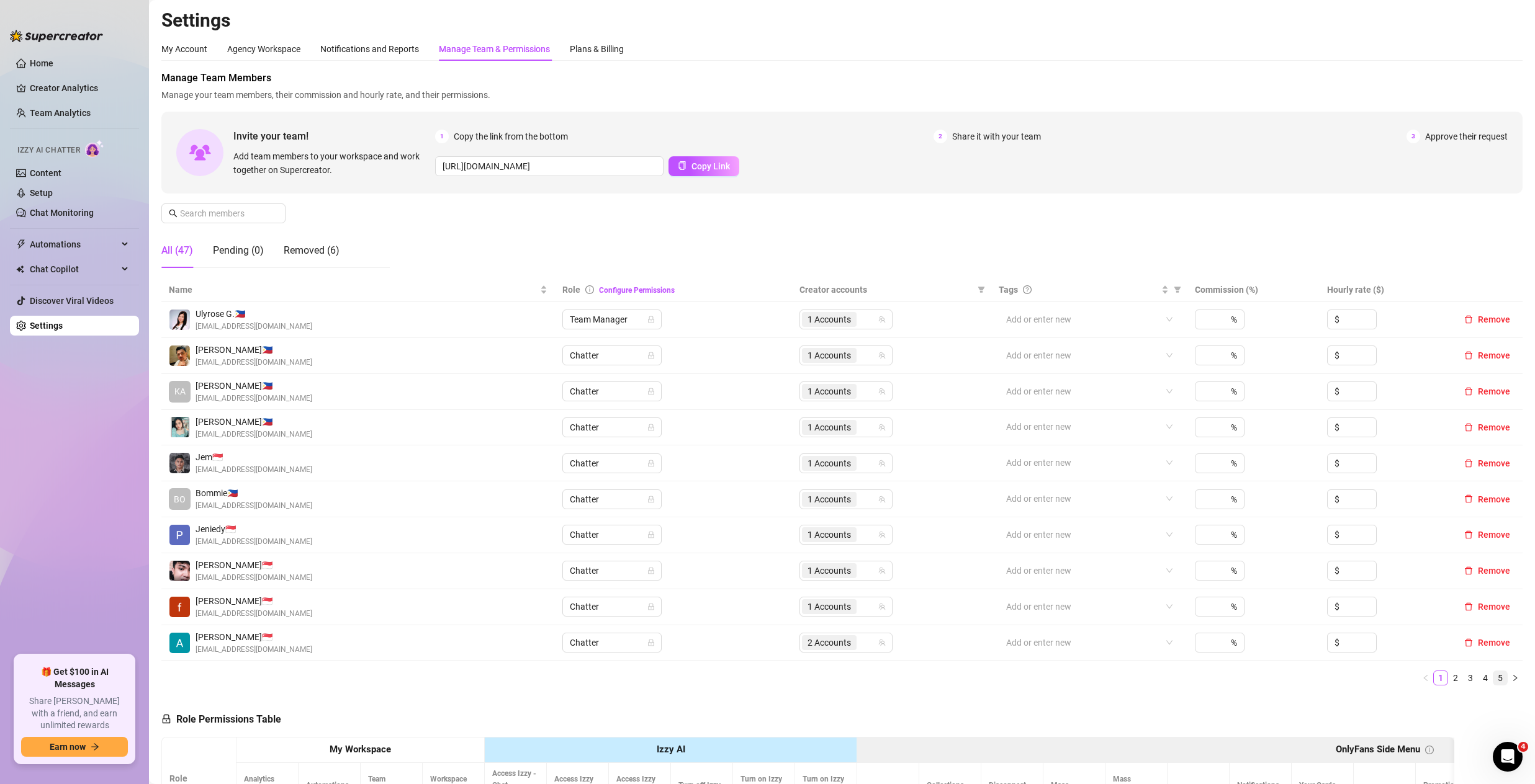
click at [1494, 682] on link "5" at bounding box center [1500, 678] width 14 height 14
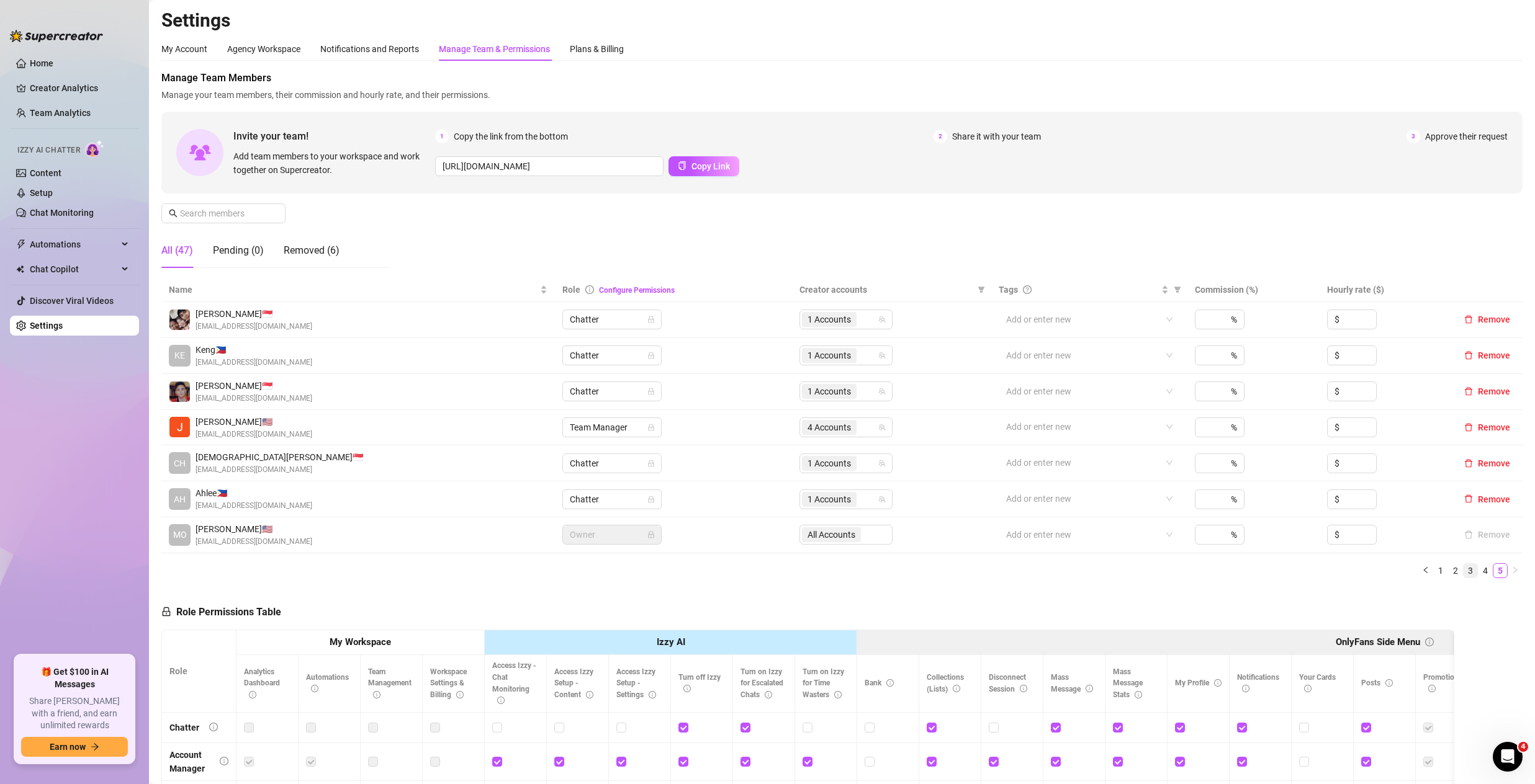
click at [1464, 573] on link "3" at bounding box center [1471, 571] width 14 height 14
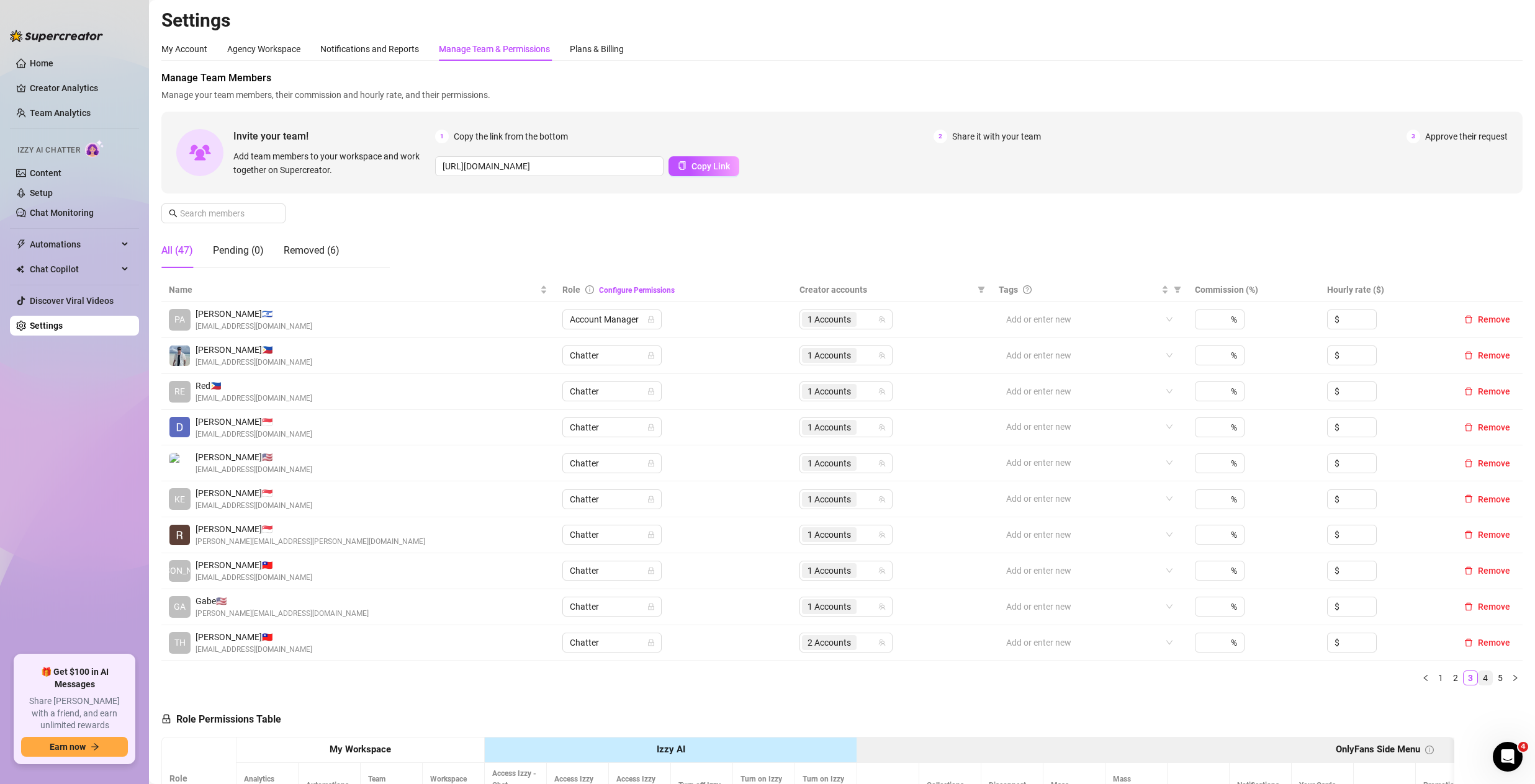
click at [1479, 679] on link "4" at bounding box center [1486, 678] width 14 height 14
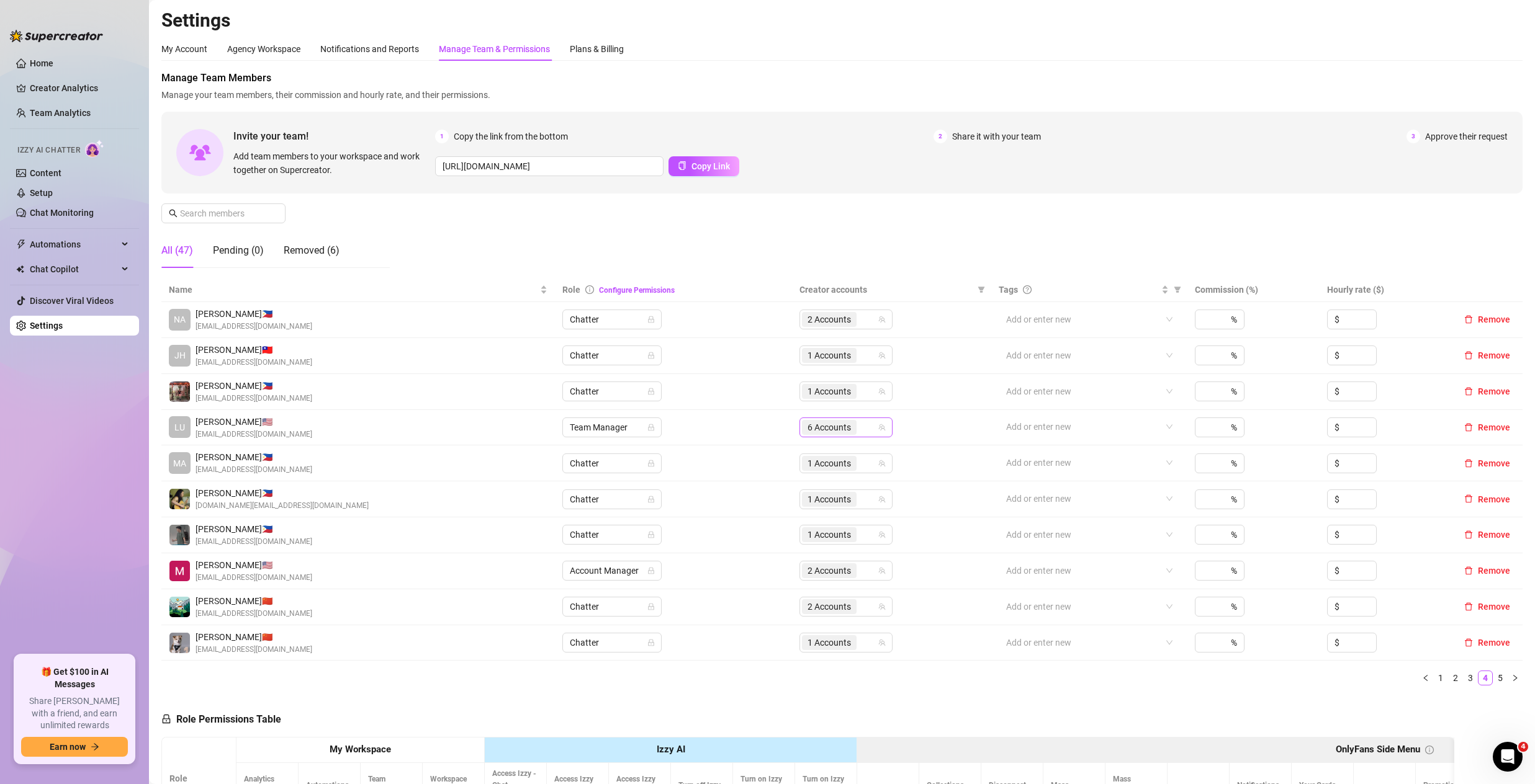
click at [859, 429] on input "search" at bounding box center [860, 427] width 3 height 15
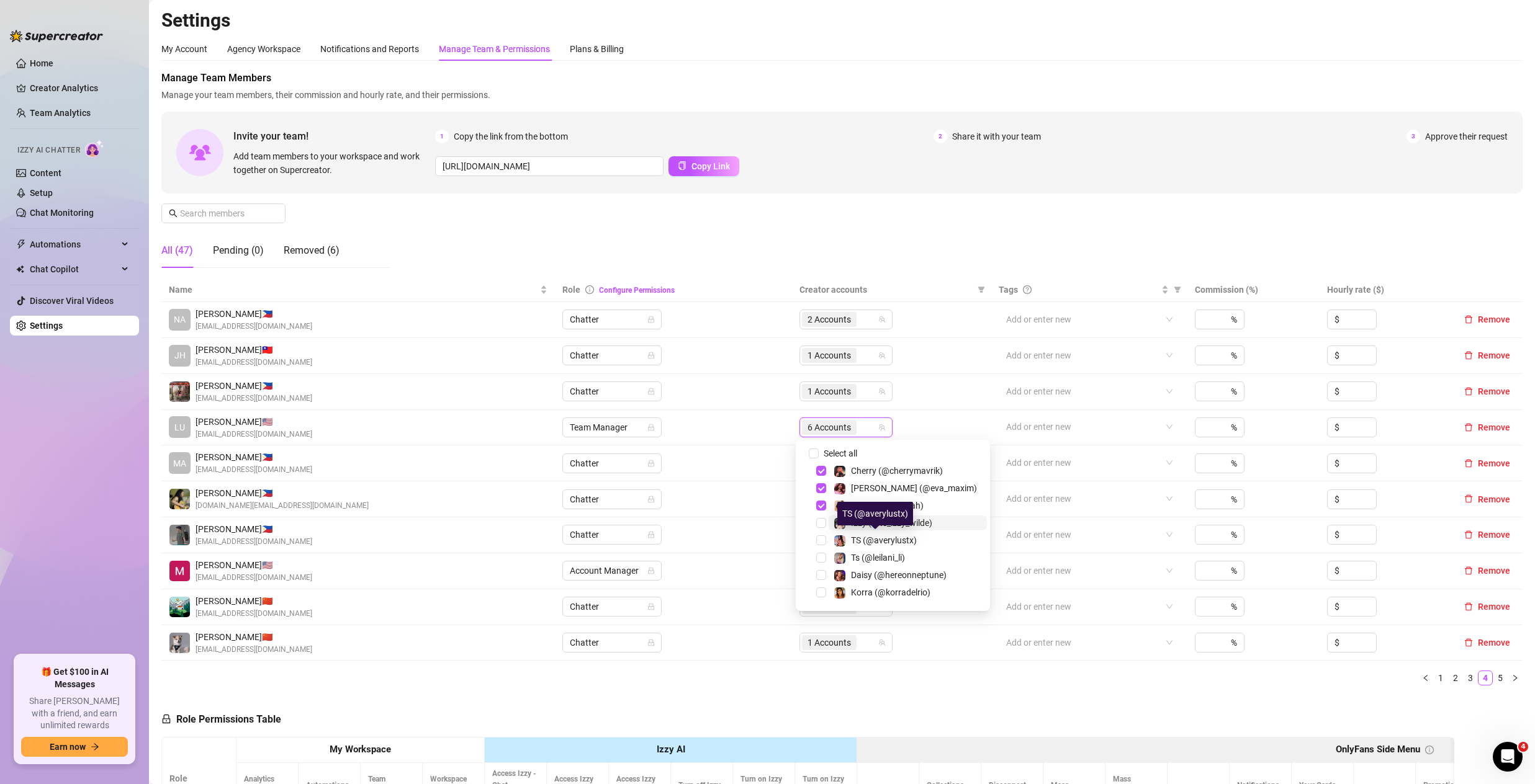
click at [872, 527] on span "Izzy (@ts_izzy_wilde)" at bounding box center [892, 522] width 81 height 10
click at [846, 41] on div "My Account Agency Workspace Notifications and Reports Manage Team & Permissions…" at bounding box center [842, 49] width 1361 height 23
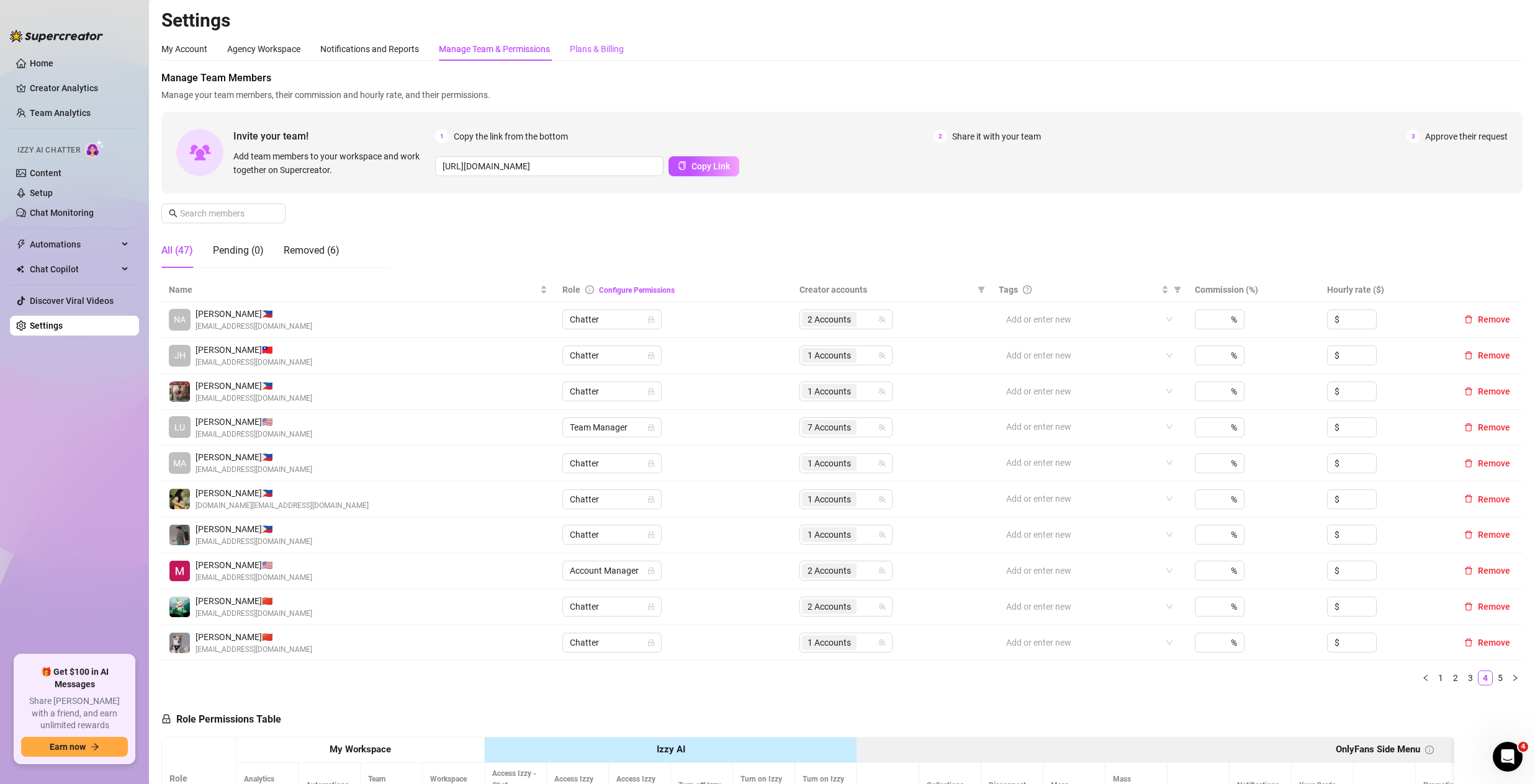
click at [610, 49] on div "Plans & Billing" at bounding box center [596, 49] width 54 height 14
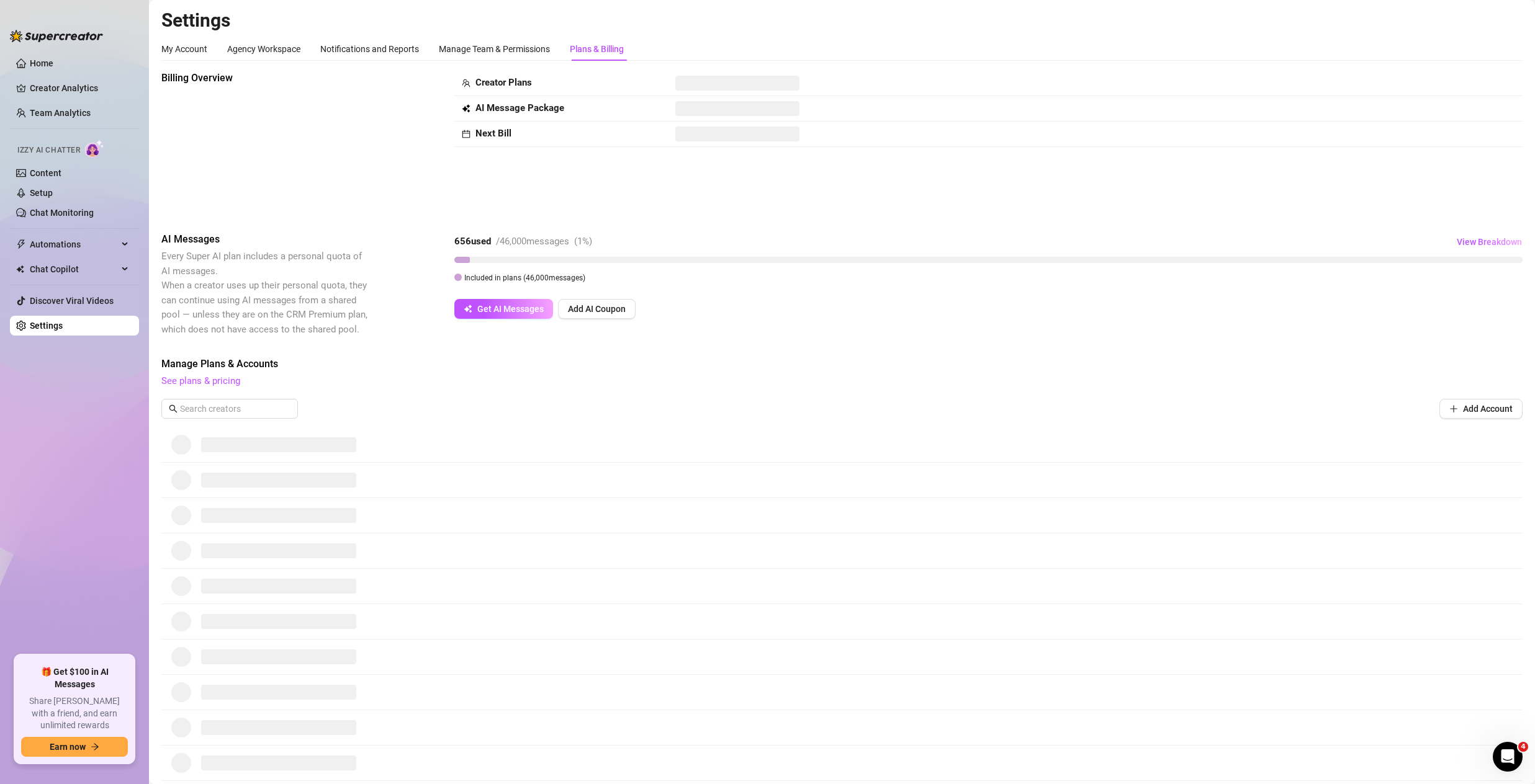
scroll to position [152, 0]
click at [29, 62] on link "Home" at bounding box center [41, 62] width 23 height 10
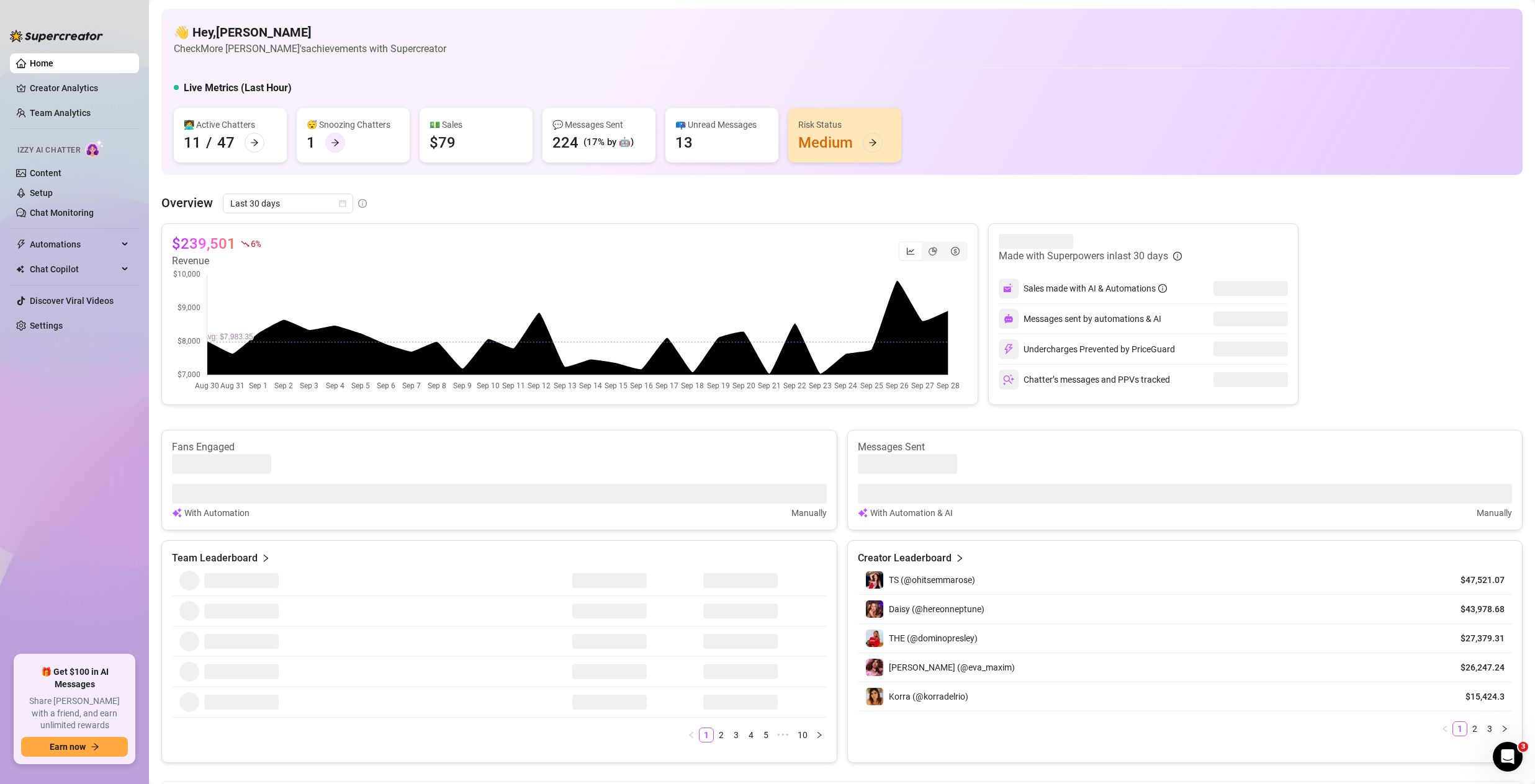
click at [328, 135] on div at bounding box center [335, 142] width 20 height 20
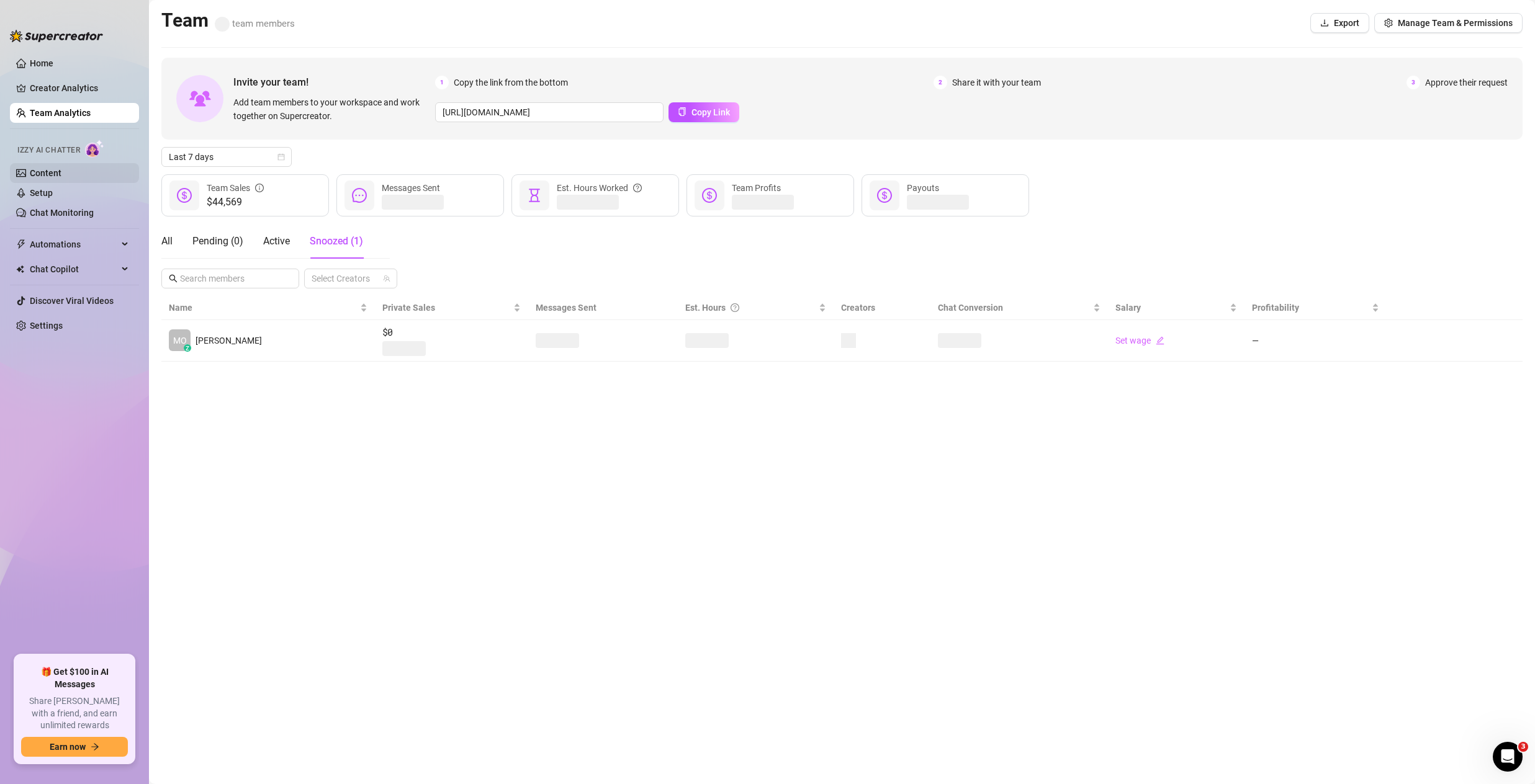
click at [39, 178] on link "Content" at bounding box center [45, 172] width 32 height 10
